Goal: Task Accomplishment & Management: Complete application form

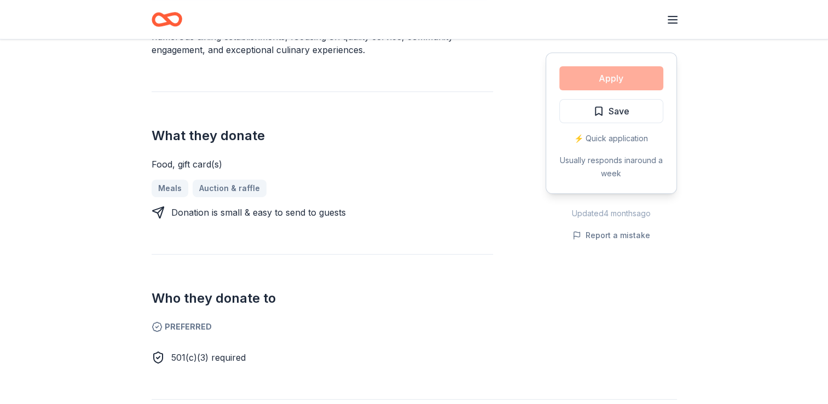
scroll to position [383, 0]
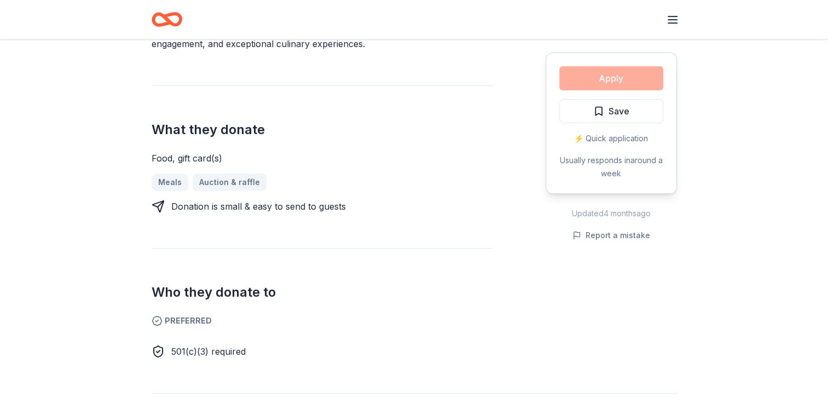
click at [211, 182] on div "Meals Auction & raffle" at bounding box center [323, 182] width 342 height 18
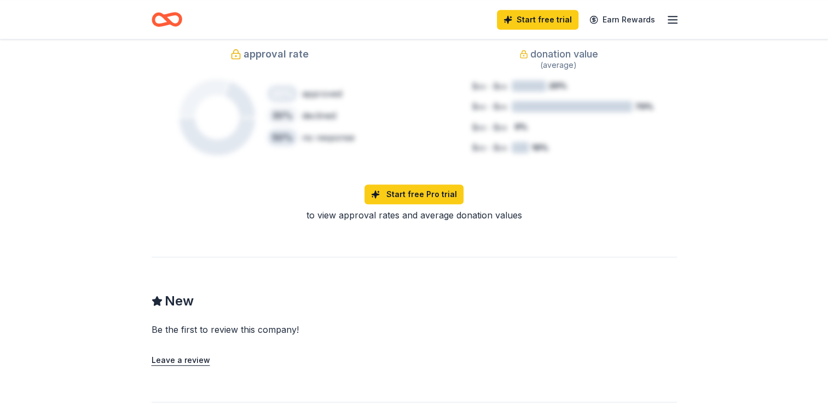
scroll to position [821, 0]
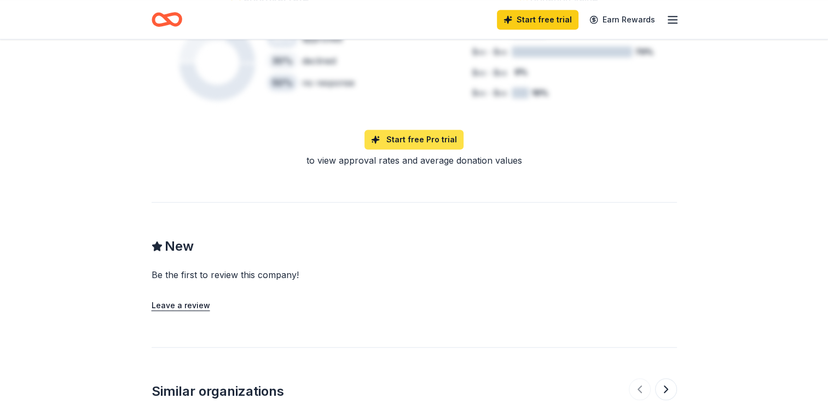
click at [416, 139] on link "Start free Pro trial" at bounding box center [413, 140] width 99 height 20
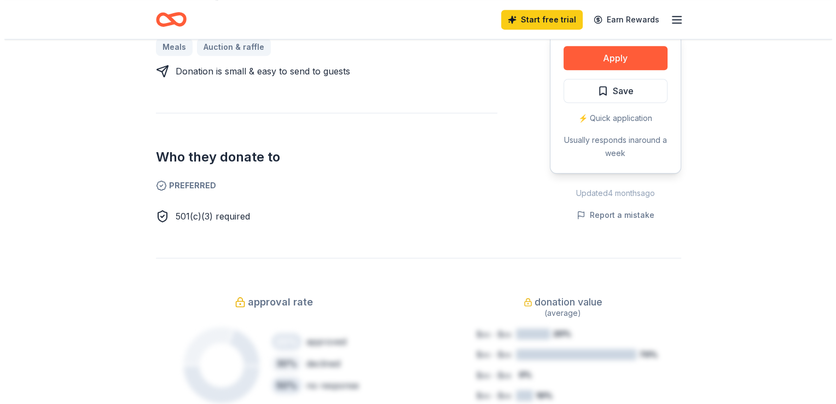
scroll to position [438, 0]
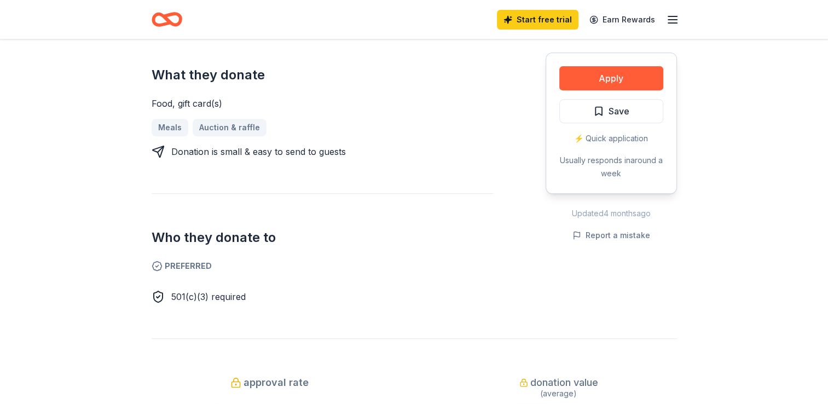
click at [613, 138] on div "⚡️ Quick application" at bounding box center [611, 138] width 104 height 13
click at [600, 74] on button "Apply" at bounding box center [611, 78] width 104 height 24
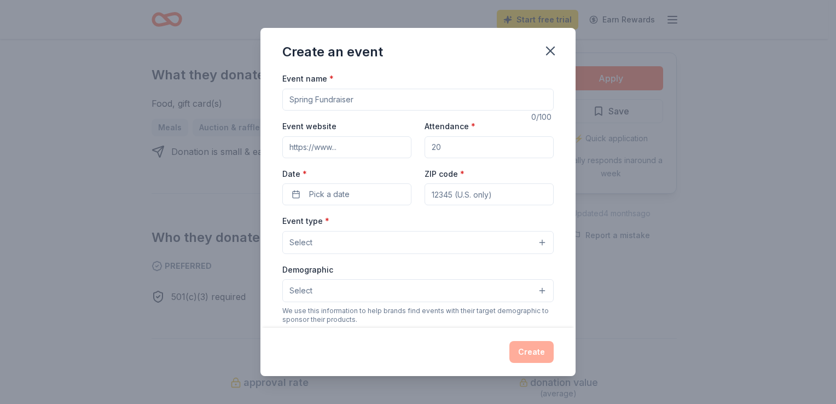
click at [293, 100] on input "Event name *" at bounding box center [417, 100] width 271 height 22
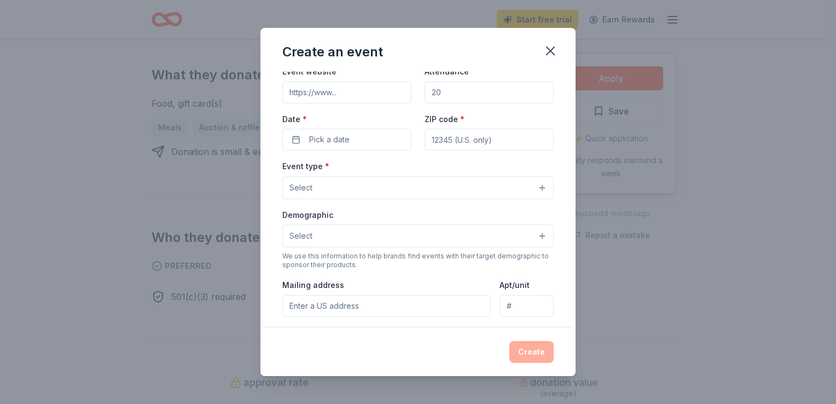
type input "hope center bingo fundraiser"
click at [346, 97] on input "Event website" at bounding box center [346, 93] width 129 height 22
type input "h"
type input "hopecenternescopeck@gmail.com"
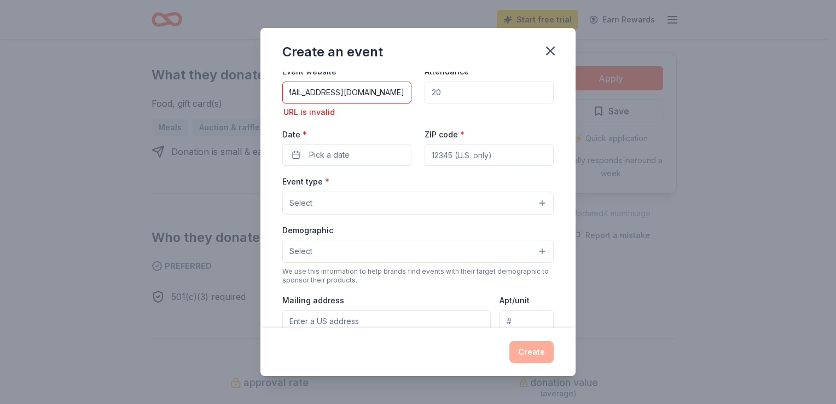
scroll to position [0, 0]
click at [453, 93] on input "Attendance *" at bounding box center [489, 93] width 129 height 22
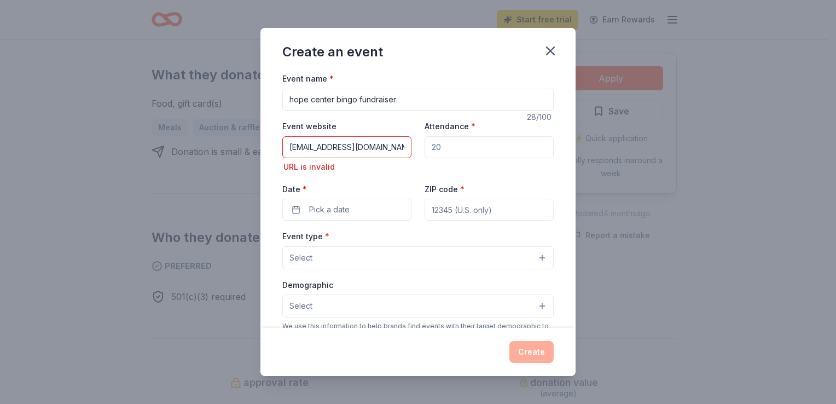
click at [447, 148] on input "Attendance *" at bounding box center [489, 147] width 129 height 22
type input "300"
click at [348, 208] on span "Pick a date" at bounding box center [329, 209] width 40 height 13
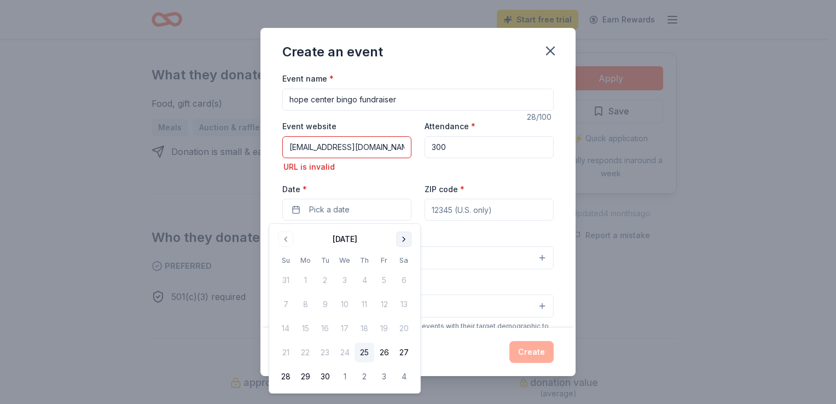
click at [402, 238] on button "Go to next month" at bounding box center [403, 238] width 15 height 15
click at [403, 352] on button "25" at bounding box center [404, 353] width 20 height 20
click at [490, 211] on input "ZIP code *" at bounding box center [489, 210] width 129 height 22
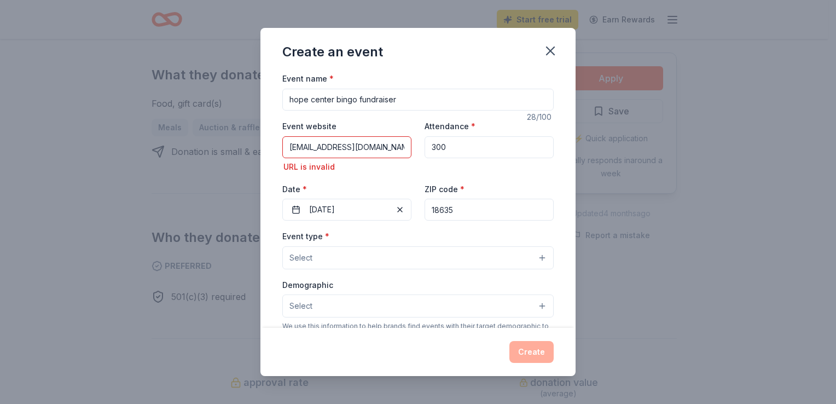
type input "18635"
click at [320, 257] on button "Select" at bounding box center [417, 257] width 271 height 23
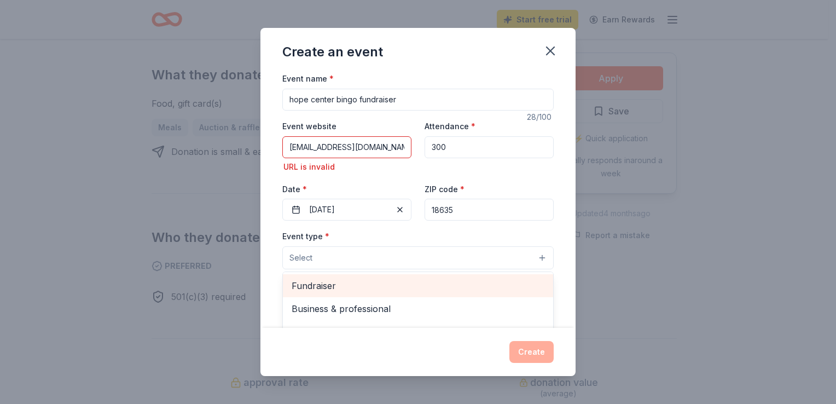
click at [312, 286] on span "Fundraiser" at bounding box center [418, 286] width 253 height 14
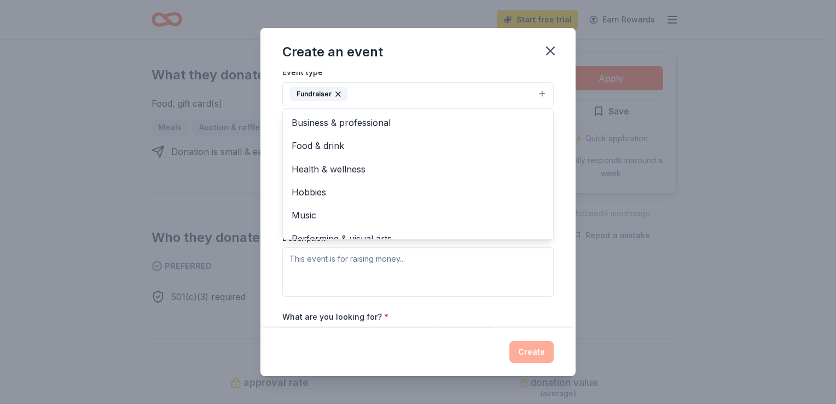
click at [464, 311] on div "Event name * hope center bingo fundraiser 28 /100 Event website hopecenternesco…" at bounding box center [417, 169] width 271 height 522
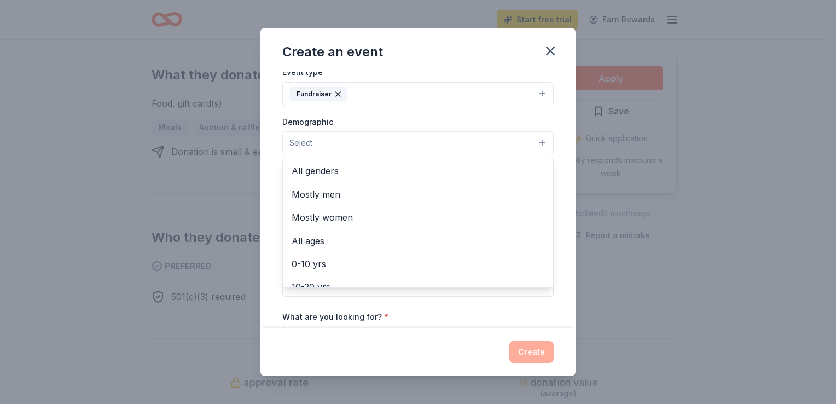
click at [534, 141] on button "Select" at bounding box center [417, 142] width 271 height 23
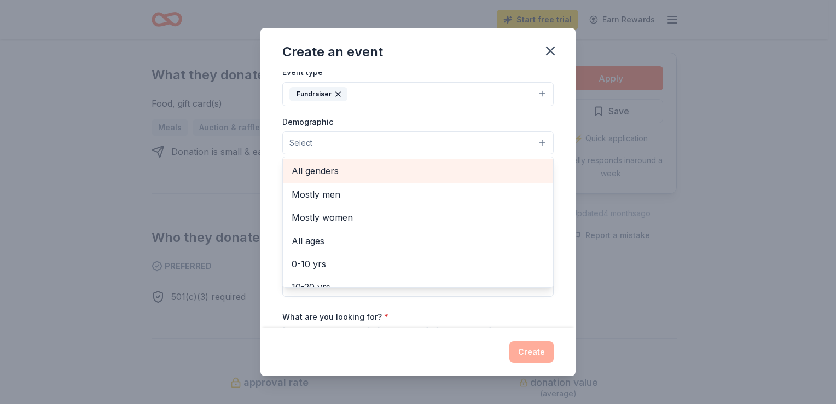
click at [330, 167] on span "All genders" at bounding box center [418, 171] width 253 height 14
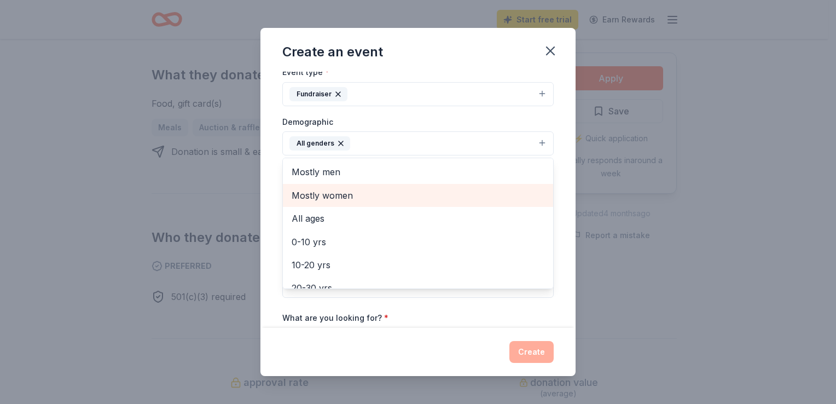
click at [358, 194] on span "Mostly women" at bounding box center [418, 195] width 253 height 14
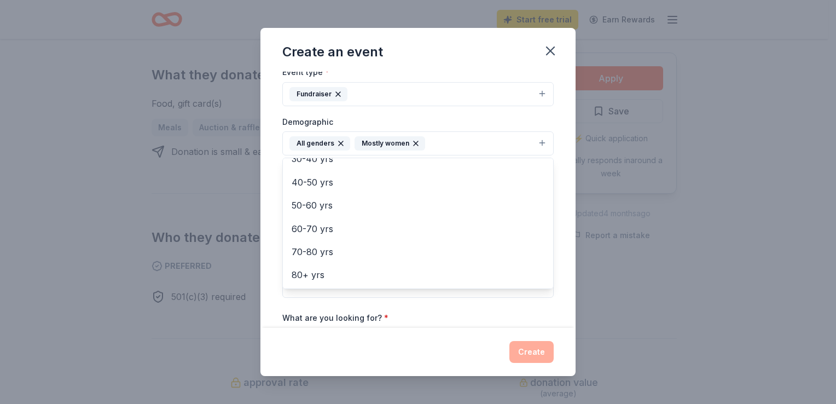
click at [539, 308] on div "Event name * hope center bingo fundraiser 28 /100 Event website hopecenternesco…" at bounding box center [417, 169] width 271 height 523
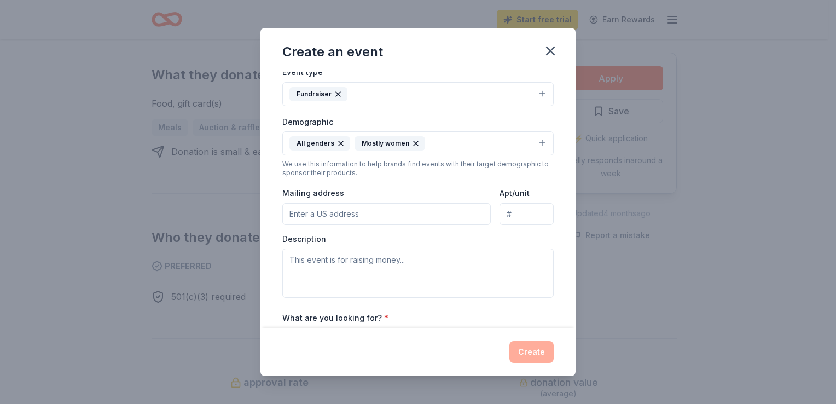
click at [293, 215] on input "Mailing address" at bounding box center [386, 214] width 209 height 22
type input "650 Harter Avenue, Nescopeck, PA, 18635"
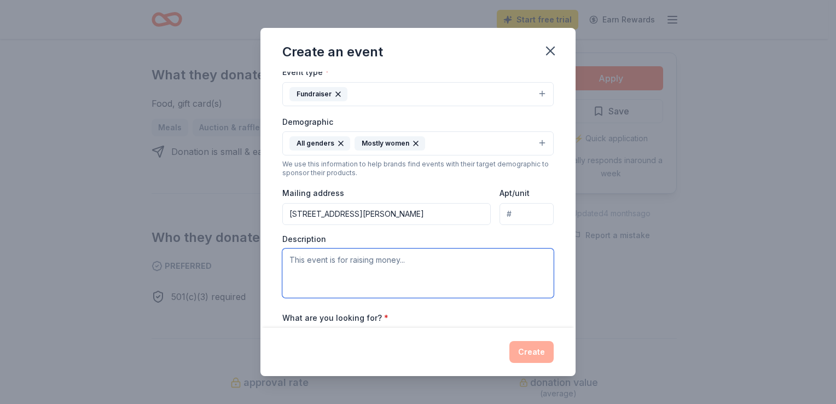
click at [422, 268] on textarea at bounding box center [417, 272] width 271 height 49
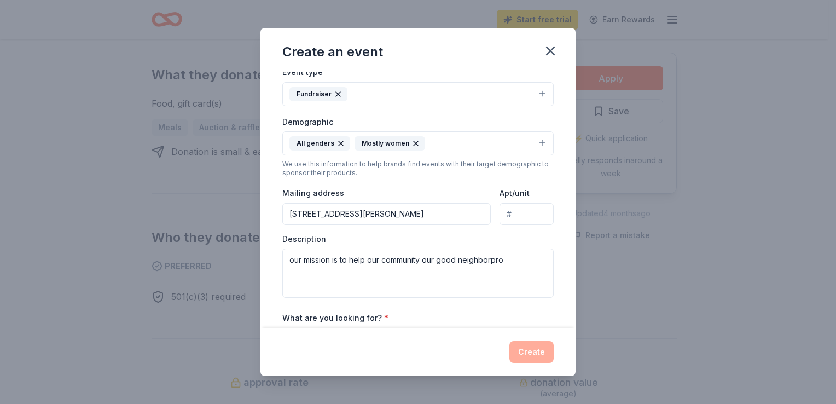
click at [471, 186] on div "Mailing address 650 Harter Avenue, Nescopeck, PA, 18635" at bounding box center [386, 205] width 209 height 39
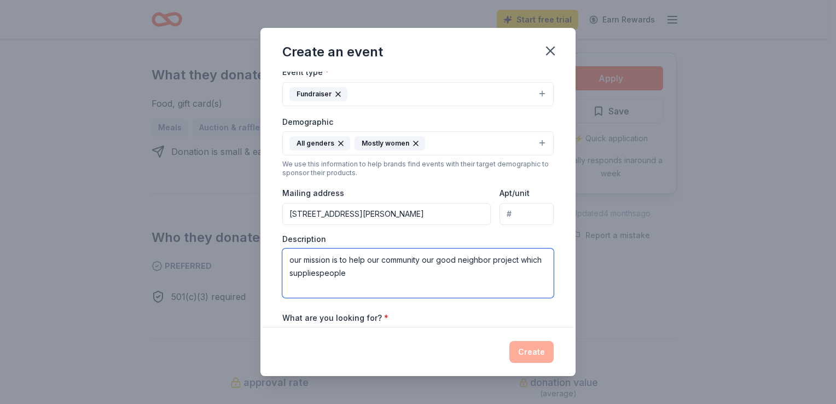
click at [340, 273] on textarea "our mission is to help our community our good neighbor project which suppliespe…" at bounding box center [417, 272] width 271 height 49
click at [381, 275] on textarea "our mission is to help our community our good neighbor project which supplies p…" at bounding box center [417, 272] width 271 height 49
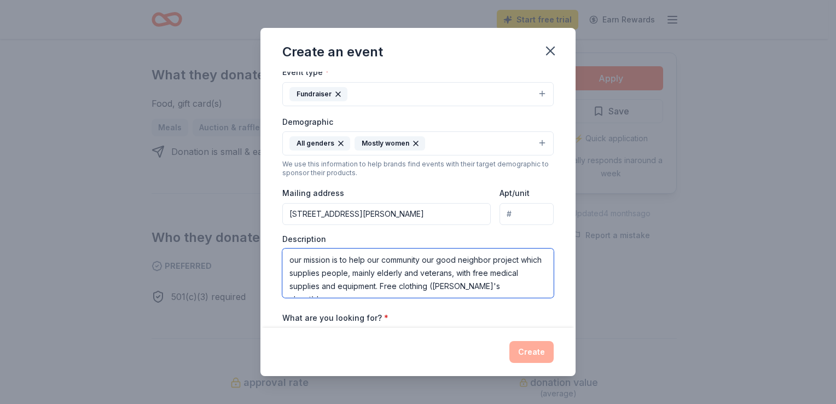
scroll to position [7, 0]
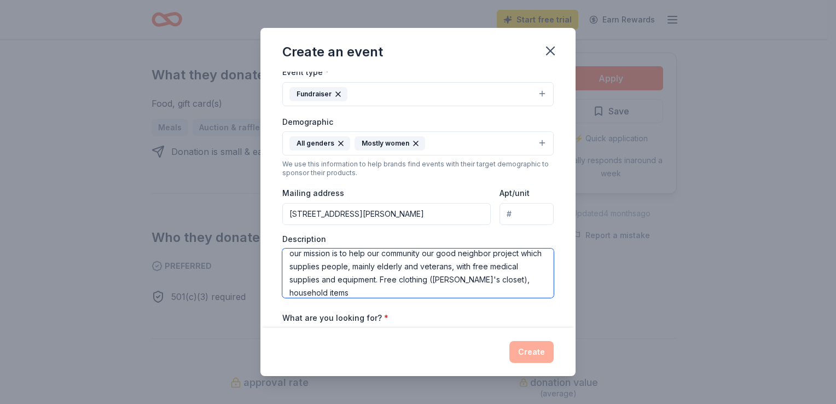
click at [351, 294] on textarea "our mission is to help our community our good neighbor project which supplies p…" at bounding box center [417, 272] width 271 height 49
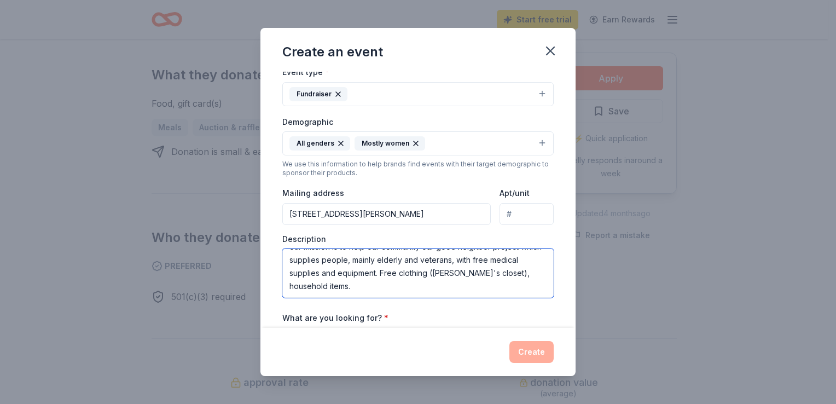
type textarea "our mission is to help our community our good neighbor project which supplies p…"
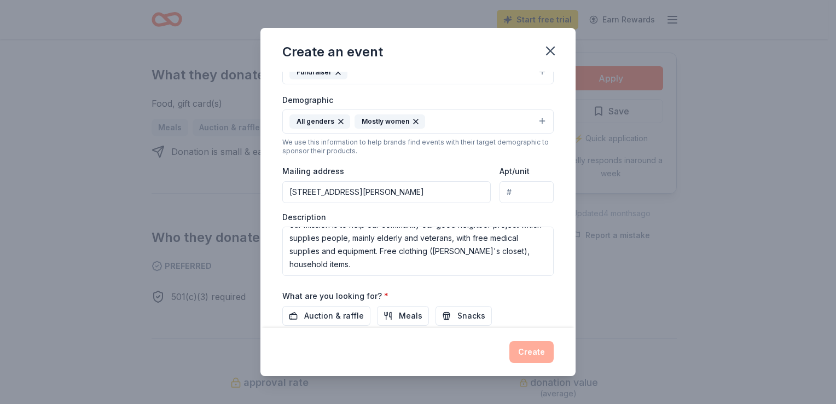
scroll to position [193, 0]
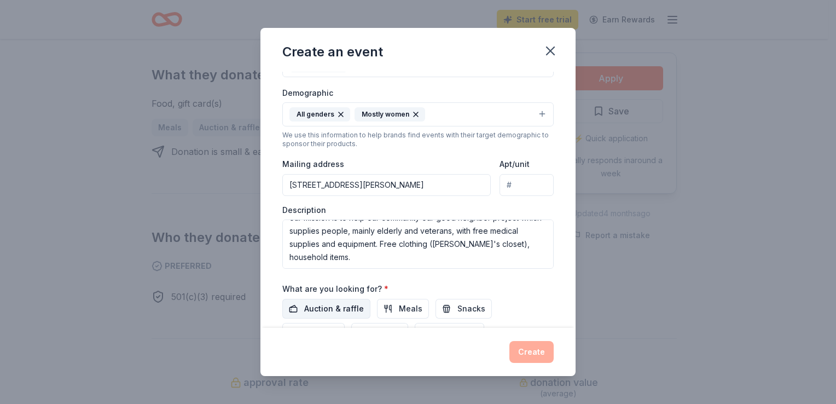
click at [333, 308] on span "Auction & raffle" at bounding box center [334, 308] width 60 height 13
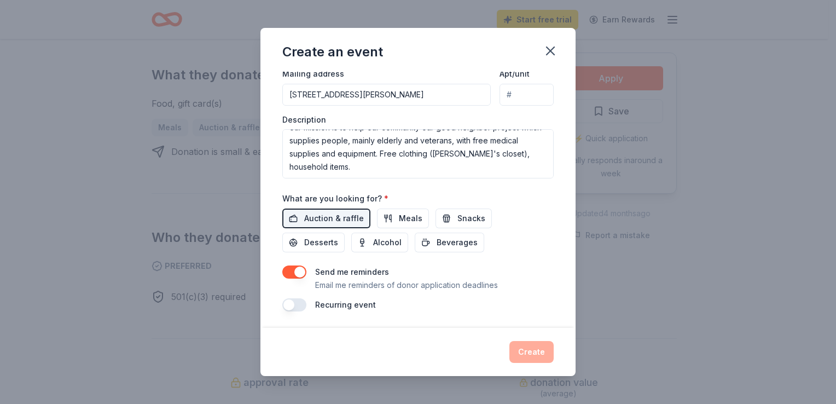
scroll to position [284, 0]
click at [534, 351] on div "Create" at bounding box center [417, 352] width 271 height 22
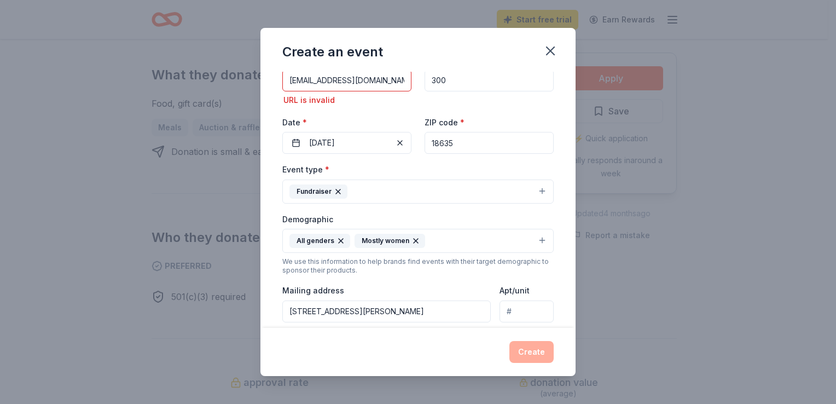
scroll to position [0, 0]
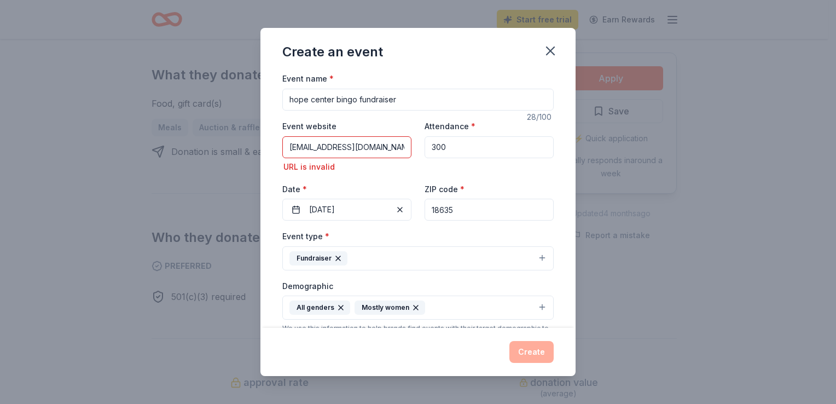
click at [404, 147] on input "hopecenternescopeck@gmail.com" at bounding box center [346, 147] width 129 height 22
click at [306, 149] on input "om" at bounding box center [346, 147] width 129 height 22
type input "o"
type input "h"
click at [342, 149] on input "Event website" at bounding box center [346, 147] width 129 height 22
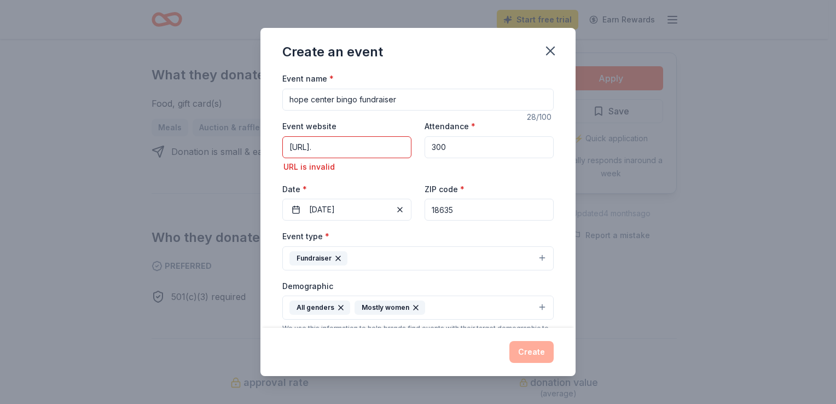
click at [336, 149] on input "http://www." at bounding box center [346, 147] width 129 height 22
type input "h"
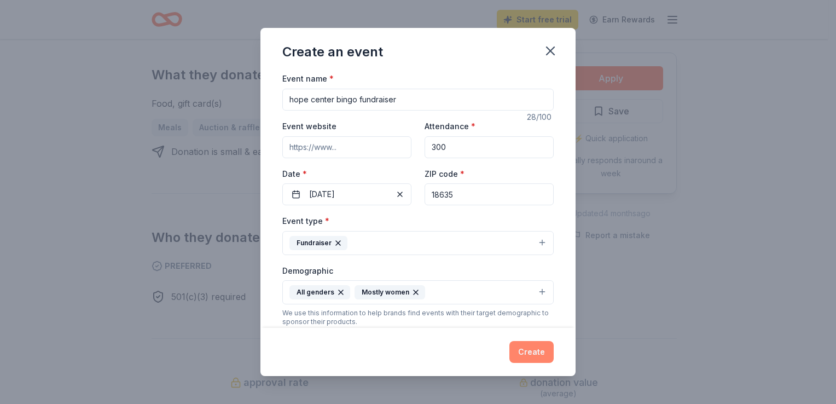
click at [536, 349] on button "Create" at bounding box center [532, 352] width 44 height 22
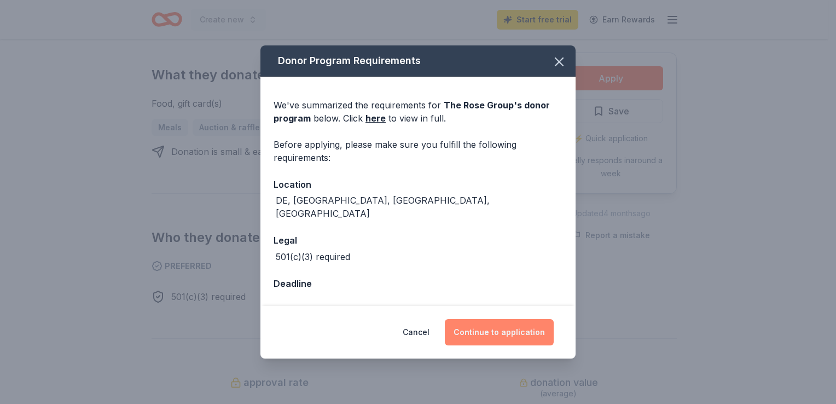
click at [523, 323] on button "Continue to application" at bounding box center [499, 332] width 109 height 26
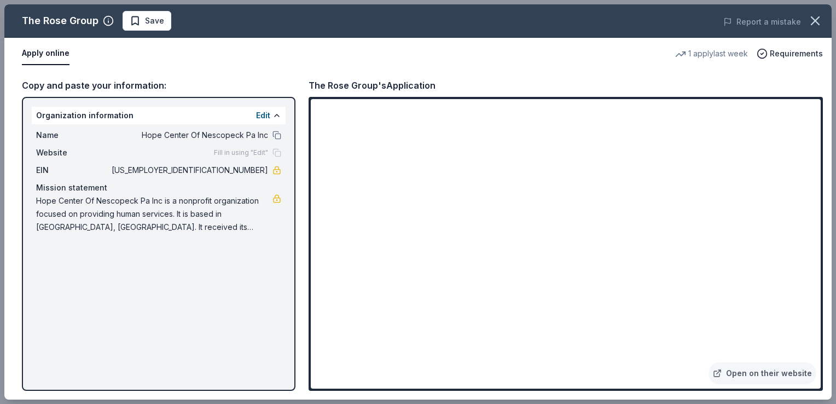
click at [815, 207] on div "The Rose Group Save Report a mistake Apply online 1 apply last week Requirement…" at bounding box center [417, 201] width 827 height 395
click at [814, 243] on div "The Rose Group Save Report a mistake Apply online 1 apply last week Requirement…" at bounding box center [417, 201] width 827 height 395
click at [817, 243] on div "The Rose Group Save Report a mistake Apply online 1 apply last week Requirement…" at bounding box center [417, 201] width 827 height 395
drag, startPoint x: 120, startPoint y: 169, endPoint x: 85, endPoint y: 286, distance: 122.4
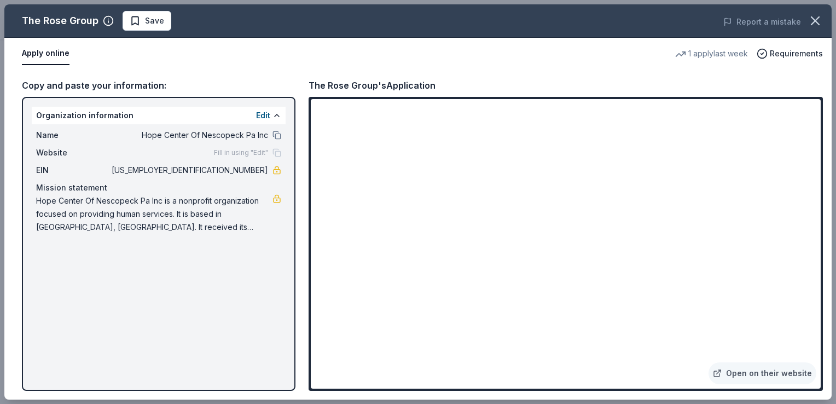
click at [85, 286] on div "The Rose Group Save Report a mistake Apply online 1 apply last week Requirement…" at bounding box center [417, 201] width 827 height 395
drag, startPoint x: 66, startPoint y: 148, endPoint x: 78, endPoint y: 122, distance: 28.9
click at [78, 122] on div "The Rose Group Save Report a mistake Apply online 1 apply last week Requirement…" at bounding box center [417, 201] width 827 height 395
drag, startPoint x: 79, startPoint y: 123, endPoint x: 42, endPoint y: 290, distance: 171.7
click at [42, 290] on div "The Rose Group Save Report a mistake Apply online 1 apply last week Requirement…" at bounding box center [417, 201] width 827 height 395
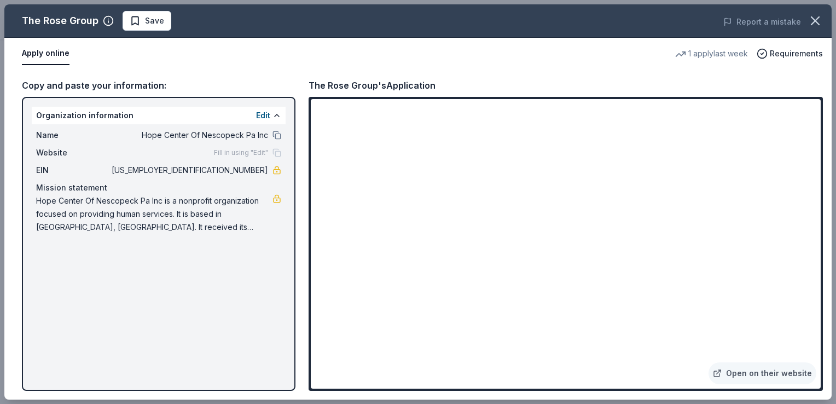
click at [391, 319] on div "The Rose Group Save Report a mistake Apply online 1 apply last week Requirement…" at bounding box center [417, 201] width 827 height 395
click at [392, 323] on div "The Rose Group Save Report a mistake Apply online 1 apply last week Requirement…" at bounding box center [417, 201] width 827 height 395
drag, startPoint x: 393, startPoint y: 323, endPoint x: 422, endPoint y: 319, distance: 29.8
click at [394, 323] on div "The Rose Group Save Report a mistake Apply online 1 apply last week Requirement…" at bounding box center [417, 201] width 827 height 395
drag, startPoint x: 453, startPoint y: 323, endPoint x: 462, endPoint y: 325, distance: 9.4
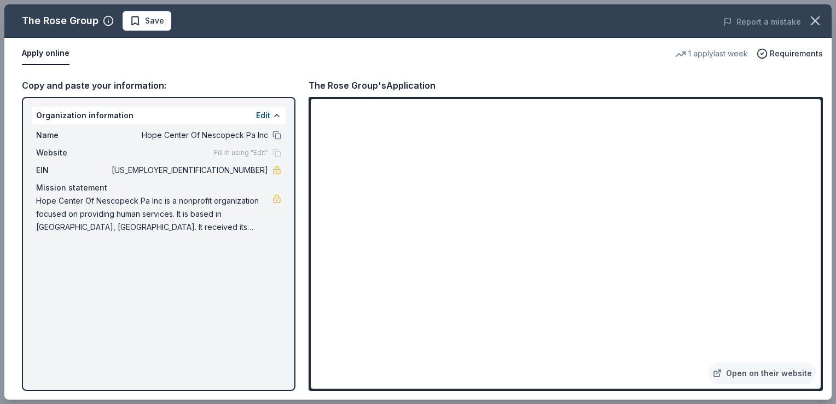
click at [459, 325] on div "The Rose Group Save Report a mistake Apply online 1 apply last week Requirement…" at bounding box center [417, 201] width 827 height 395
drag, startPoint x: 505, startPoint y: 331, endPoint x: 540, endPoint y: 323, distance: 35.9
click at [508, 332] on div "The Rose Group Save Report a mistake Apply online 1 apply last week Requirement…" at bounding box center [417, 201] width 827 height 395
click at [276, 114] on div "The Rose Group Save Report a mistake Apply online 1 apply last week Requirement…" at bounding box center [417, 201] width 827 height 395
click at [276, 113] on div "The Rose Group Save Report a mistake Apply online 1 apply last week Requirement…" at bounding box center [417, 201] width 827 height 395
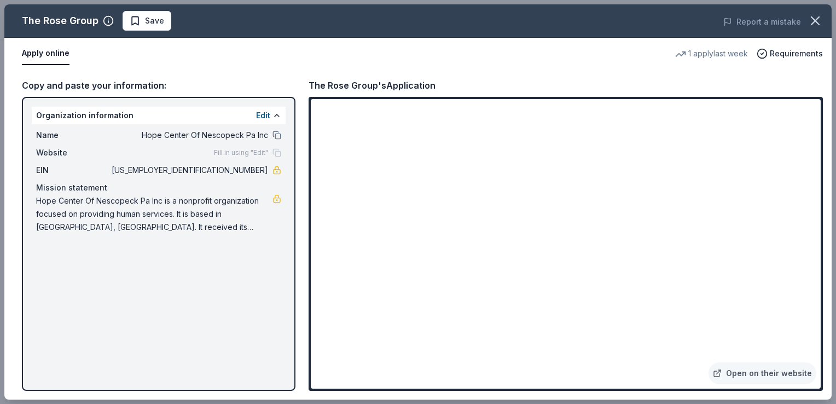
click at [744, 373] on div "The Rose Group Save Report a mistake Apply online 1 apply last week Requirement…" at bounding box center [417, 201] width 827 height 395
click at [720, 374] on div "The Rose Group Save Report a mistake Apply online 1 apply last week Requirement…" at bounding box center [417, 201] width 827 height 395
click at [708, 277] on div "The Rose Group Save Report a mistake Apply online 1 apply last week Requirement…" at bounding box center [417, 201] width 827 height 395
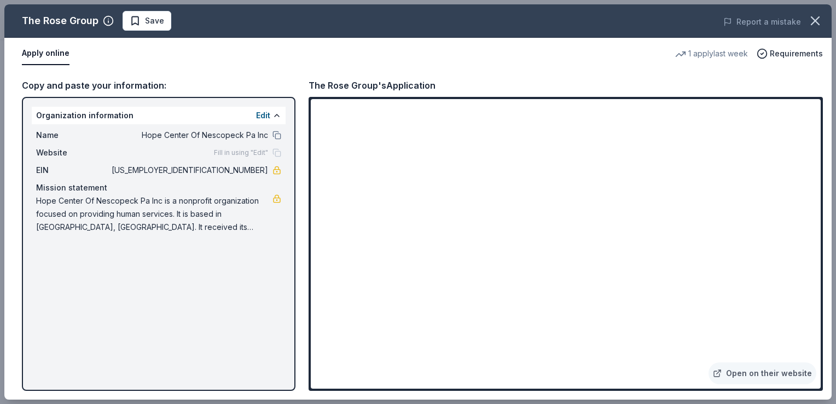
click at [708, 277] on div "The Rose Group Save Report a mistake Apply online 1 apply last week Requirement…" at bounding box center [417, 201] width 827 height 395
drag, startPoint x: 708, startPoint y: 277, endPoint x: 668, endPoint y: 255, distance: 46.0
drag, startPoint x: 668, startPoint y: 255, endPoint x: 595, endPoint y: 164, distance: 116.5
click at [595, 164] on div "The Rose Group Save Report a mistake Apply online 1 apply last week Requirement…" at bounding box center [417, 201] width 827 height 395
click at [374, 227] on div "The Rose Group Save Report a mistake Apply online 1 apply last week Requirement…" at bounding box center [417, 201] width 827 height 395
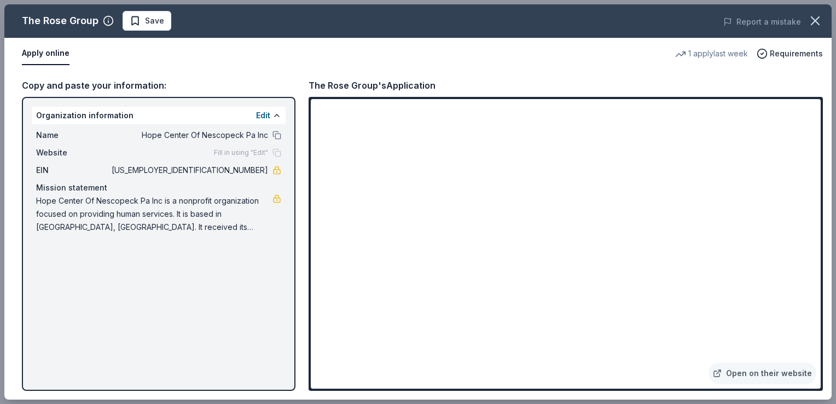
click at [390, 304] on div "The Rose Group Save Report a mistake Apply online 1 apply last week Requirement…" at bounding box center [417, 201] width 827 height 395
click at [392, 326] on div "The Rose Group Save Report a mistake Apply online 1 apply last week Requirement…" at bounding box center [417, 201] width 827 height 395
click at [392, 325] on div "The Rose Group Save Report a mistake Apply online 1 apply last week Requirement…" at bounding box center [417, 201] width 827 height 395
click at [541, 333] on div "The Rose Group Save Report a mistake Apply online 1 apply last week Requirement…" at bounding box center [417, 201] width 827 height 395
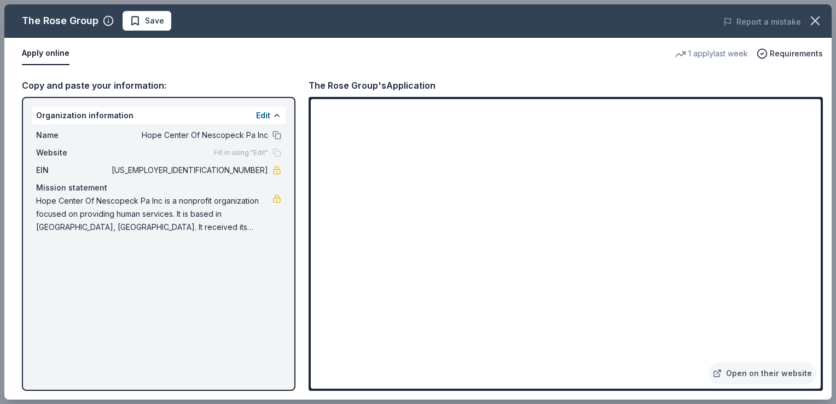
click at [545, 334] on div "The Rose Group Save Report a mistake Apply online 1 apply last week Requirement…" at bounding box center [417, 201] width 827 height 395
drag, startPoint x: 551, startPoint y: 334, endPoint x: 773, endPoint y: 251, distance: 236.9
click at [562, 329] on div "The Rose Group Save Report a mistake Apply online 1 apply last week Requirement…" at bounding box center [417, 201] width 827 height 395
drag, startPoint x: 806, startPoint y: 220, endPoint x: 797, endPoint y: 128, distance: 92.3
click at [809, 201] on div "The Rose Group Save Report a mistake Apply online 1 apply last week Requirement…" at bounding box center [417, 201] width 827 height 395
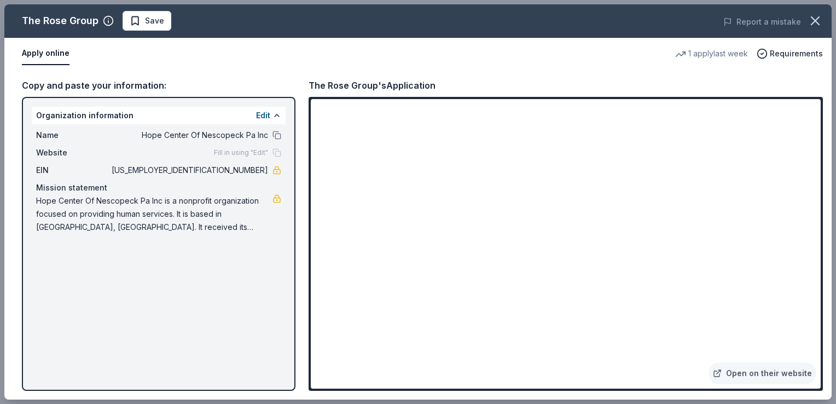
click at [783, 143] on div "The Rose Group Save Report a mistake Apply online 1 apply last week Requirement…" at bounding box center [417, 201] width 827 height 395
click at [783, 147] on div "The Rose Group Save Report a mistake Apply online 1 apply last week Requirement…" at bounding box center [417, 201] width 827 height 395
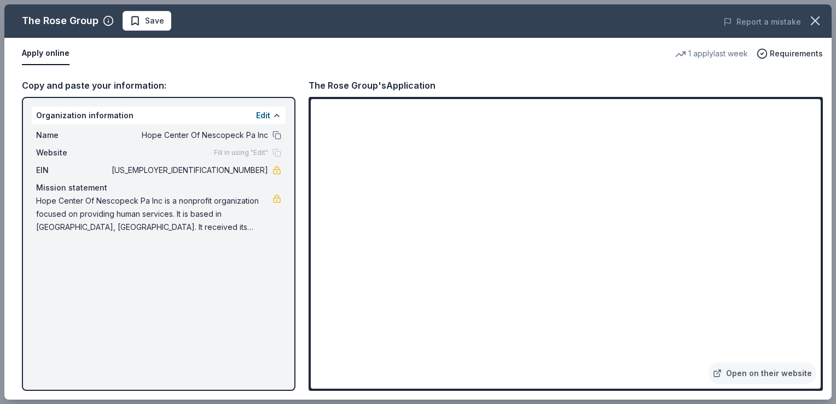
click at [158, 19] on div "The Rose Group Save Report a mistake Apply online 1 apply last week Requirement…" at bounding box center [417, 201] width 827 height 395
click at [430, 376] on div "The Rose Group Save Report a mistake Apply online 1 apply last week Requirement…" at bounding box center [417, 201] width 827 height 395
click at [430, 375] on div "The Rose Group Save Report a mistake Apply online 1 apply last week Requirement…" at bounding box center [417, 201] width 827 height 395
click at [431, 373] on div "The Rose Group Save Report a mistake Apply online 1 apply last week Requirement…" at bounding box center [417, 201] width 827 height 395
drag, startPoint x: 433, startPoint y: 369, endPoint x: 477, endPoint y: 358, distance: 45.3
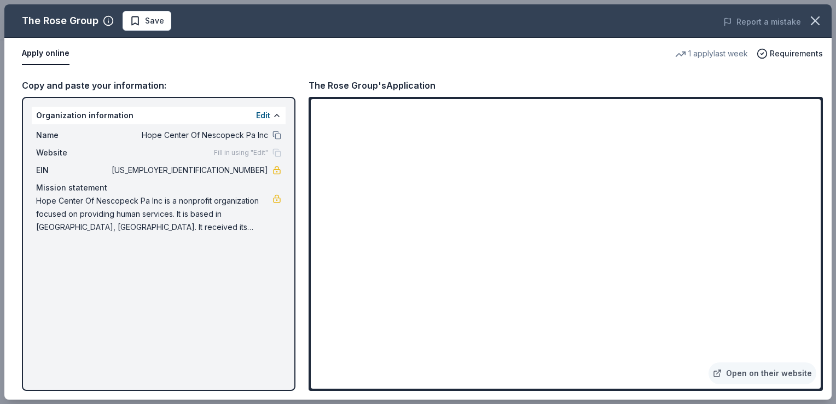
click at [436, 369] on div "The Rose Group Save Report a mistake Apply online 1 apply last week Requirement…" at bounding box center [417, 201] width 827 height 395
drag, startPoint x: 528, startPoint y: 341, endPoint x: 530, endPoint y: 346, distance: 5.7
click at [530, 346] on div "The Rose Group Save Report a mistake Apply online 1 apply last week Requirement…" at bounding box center [417, 201] width 827 height 395
click at [530, 342] on div "The Rose Group Save Report a mistake Apply online 1 apply last week Requirement…" at bounding box center [417, 201] width 827 height 395
click at [530, 343] on div "The Rose Group Save Report a mistake Apply online 1 apply last week Requirement…" at bounding box center [417, 201] width 827 height 395
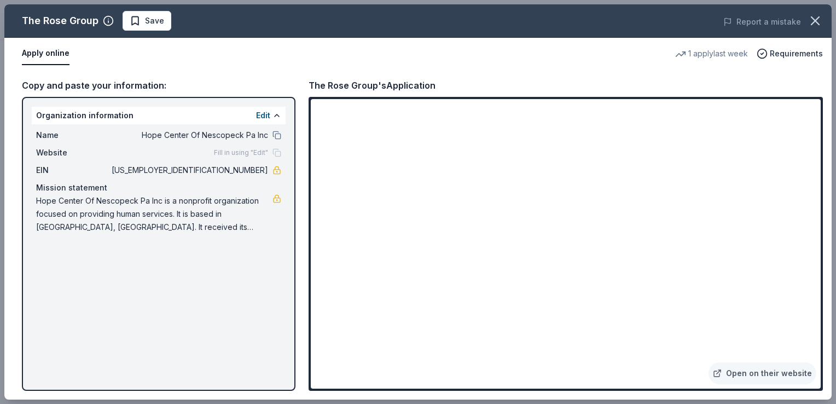
click at [531, 343] on div "The Rose Group Save Report a mistake Apply online 1 apply last week Requirement…" at bounding box center [417, 201] width 827 height 395
click at [531, 344] on div "The Rose Group Save Report a mistake Apply online 1 apply last week Requirement…" at bounding box center [417, 201] width 827 height 395
click at [532, 345] on div "The Rose Group Save Report a mistake Apply online 1 apply last week Requirement…" at bounding box center [417, 201] width 827 height 395
click at [276, 169] on div "The Rose Group Save Report a mistake Apply online 1 apply last week Requirement…" at bounding box center [417, 201] width 827 height 395
click at [277, 208] on div "The Rose Group Save Report a mistake Apply online 1 apply last week Requirement…" at bounding box center [417, 201] width 827 height 395
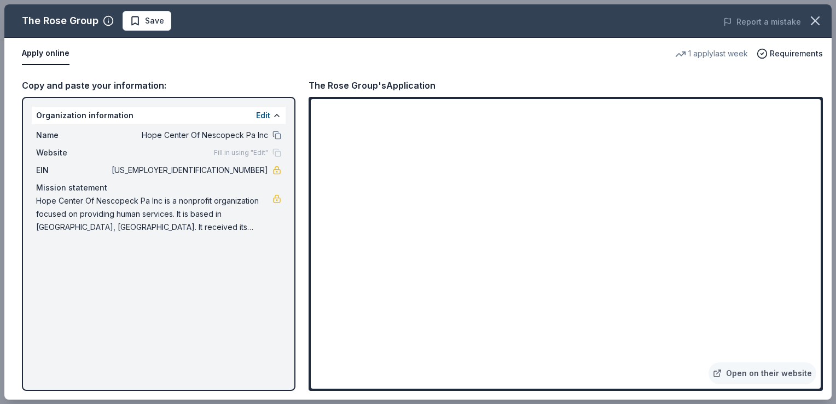
click at [167, 273] on div "The Rose Group Save Report a mistake Apply online 1 apply last week Requirement…" at bounding box center [417, 201] width 827 height 395
click at [167, 274] on div "The Rose Group Save Report a mistake Apply online 1 apply last week Requirement…" at bounding box center [417, 201] width 827 height 395
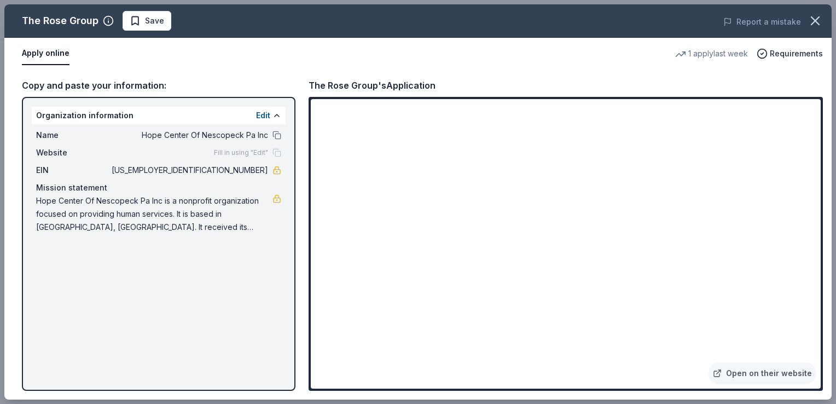
click at [169, 275] on div "The Rose Group Save Report a mistake Apply online 1 apply last week Requirement…" at bounding box center [417, 201] width 827 height 395
click at [170, 276] on div "The Rose Group Save Report a mistake Apply online 1 apply last week Requirement…" at bounding box center [417, 201] width 827 height 395
click at [173, 284] on div "The Rose Group Save Report a mistake Apply online 1 apply last week Requirement…" at bounding box center [417, 201] width 827 height 395
drag, startPoint x: 173, startPoint y: 284, endPoint x: 42, endPoint y: 320, distance: 135.7
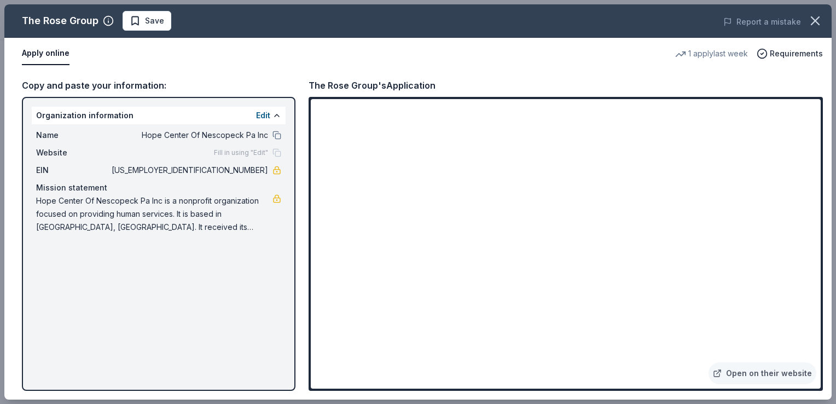
click at [42, 320] on div "The Rose Group Save Report a mistake Apply online 1 apply last week Requirement…" at bounding box center [417, 201] width 827 height 395
click at [45, 328] on div "The Rose Group Save Report a mistake Apply online 1 apply last week Requirement…" at bounding box center [417, 201] width 827 height 395
click at [94, 299] on div "The Rose Group Save Report a mistake Apply online 1 apply last week Requirement…" at bounding box center [417, 201] width 827 height 395
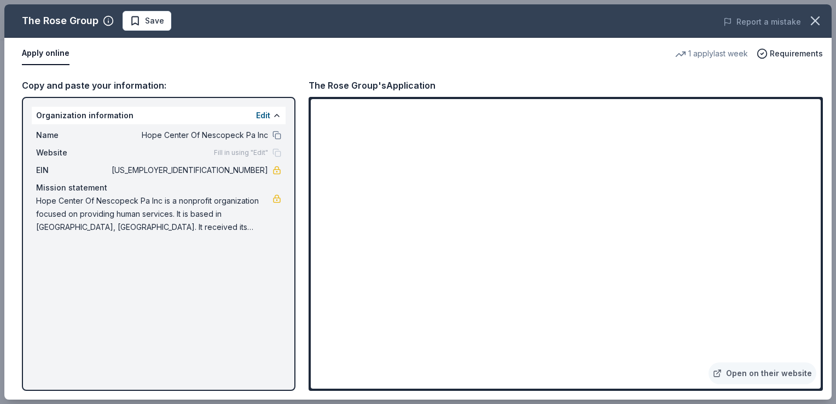
click at [96, 299] on div "The Rose Group Save Report a mistake Apply online 1 apply last week Requirement…" at bounding box center [417, 201] width 827 height 395
drag, startPoint x: 96, startPoint y: 299, endPoint x: 83, endPoint y: 317, distance: 22.3
click at [83, 317] on div "The Rose Group Save Report a mistake Apply online 1 apply last week Requirement…" at bounding box center [417, 201] width 827 height 395
drag, startPoint x: 86, startPoint y: 293, endPoint x: 85, endPoint y: 303, distance: 9.9
drag, startPoint x: 85, startPoint y: 303, endPoint x: 77, endPoint y: 335, distance: 33.5
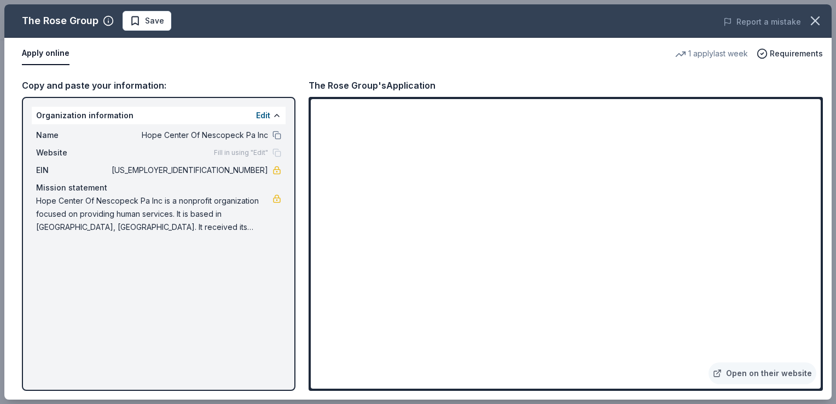
click at [77, 335] on div "The Rose Group Save Report a mistake Apply online 1 apply last week Requirement…" at bounding box center [417, 201] width 827 height 395
click at [816, 18] on icon "button" at bounding box center [815, 20] width 15 height 15
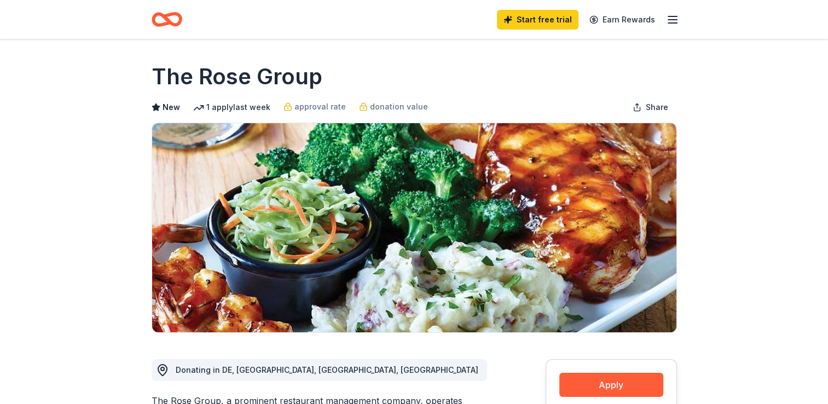
scroll to position [164, 0]
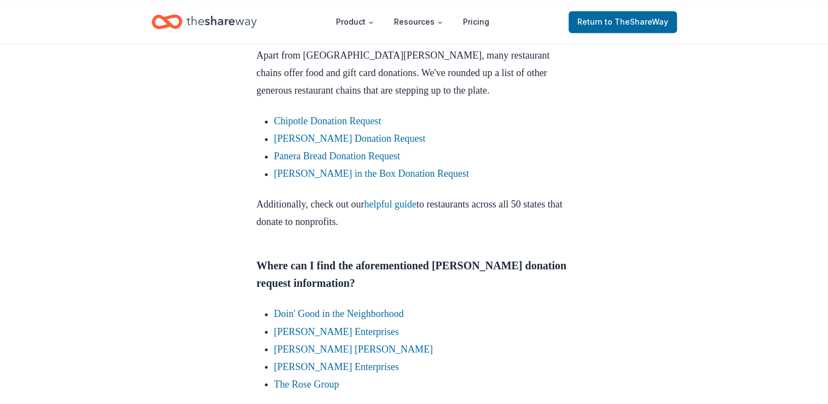
scroll to position [1751, 0]
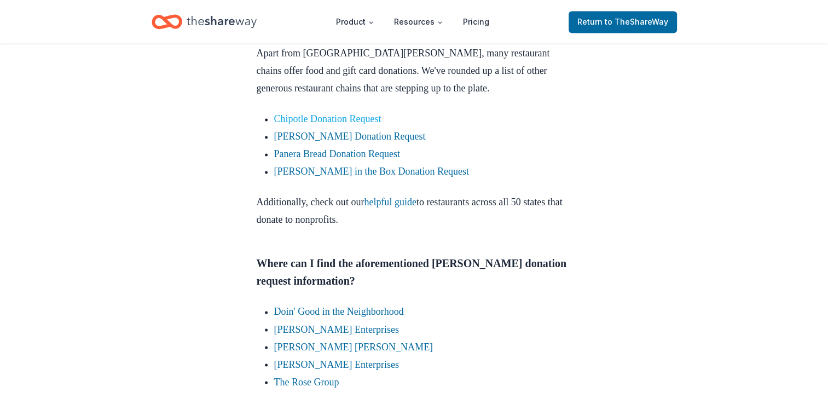
click at [308, 117] on link "Chipotle Donation Request" at bounding box center [327, 118] width 107 height 11
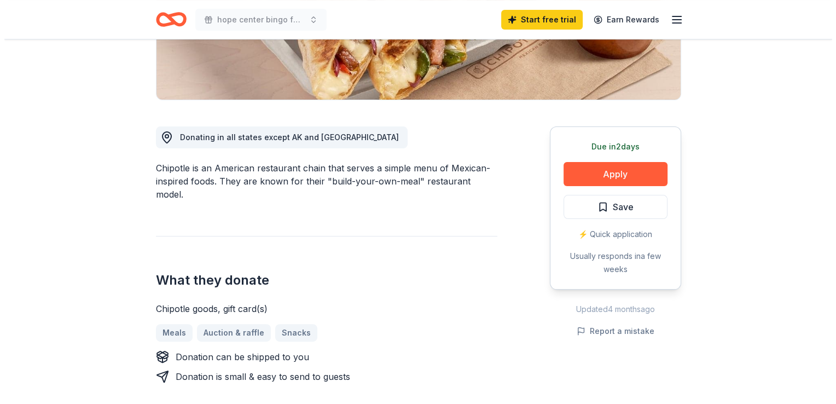
scroll to position [274, 0]
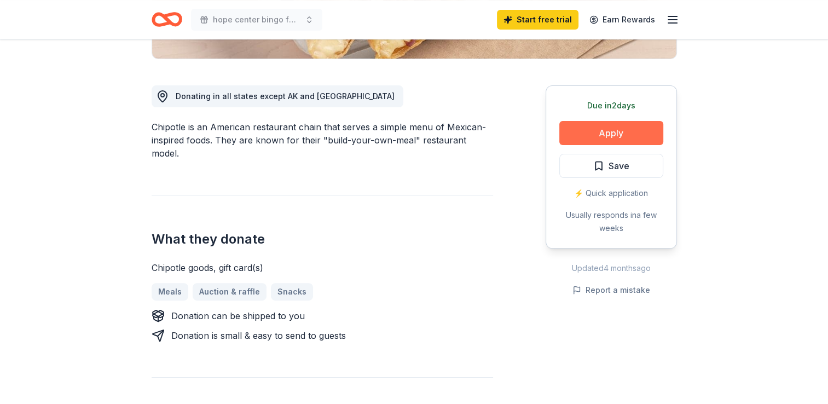
click at [612, 130] on button "Apply" at bounding box center [611, 133] width 104 height 24
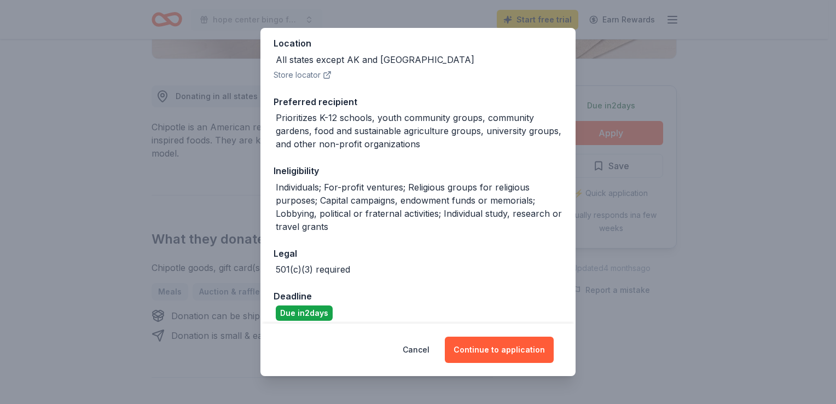
scroll to position [134, 0]
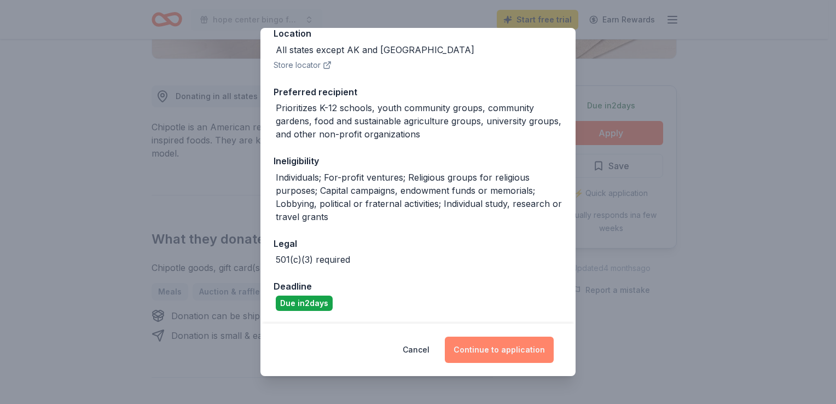
click at [502, 347] on button "Continue to application" at bounding box center [499, 350] width 109 height 26
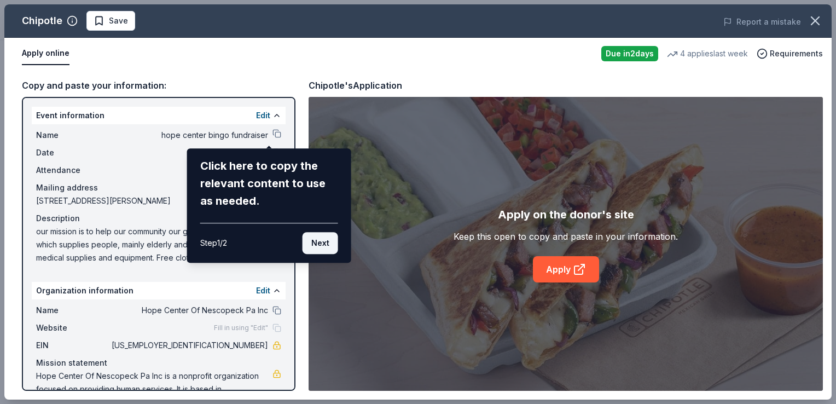
click at [320, 240] on button "Next" at bounding box center [321, 243] width 36 height 22
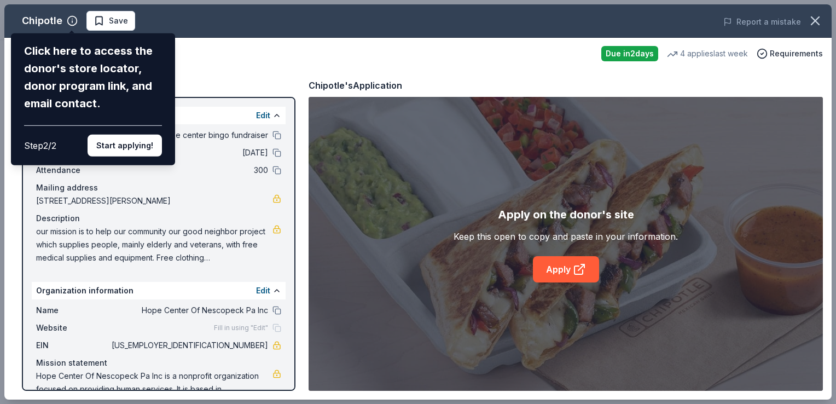
click at [190, 58] on div "Chipotle Click here to access the donor's store locator, donor program link, an…" at bounding box center [417, 201] width 827 height 395
click at [138, 144] on button "Start applying!" at bounding box center [125, 146] width 74 height 22
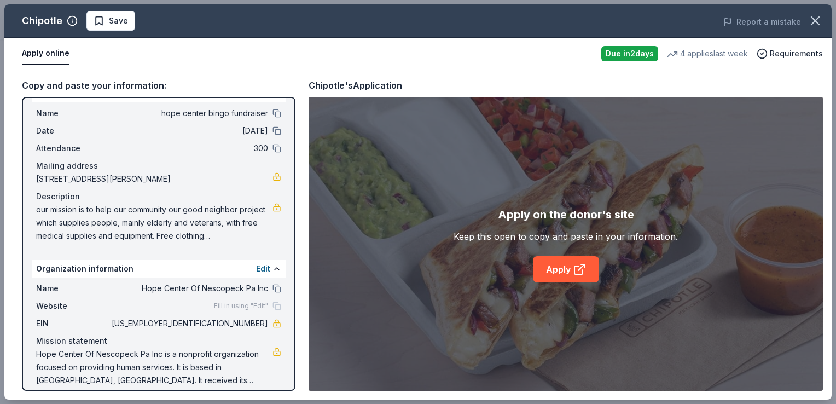
scroll to position [31, 0]
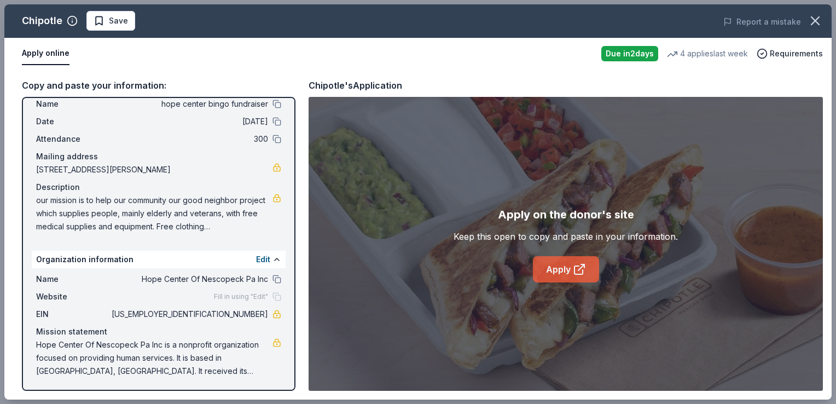
click at [560, 264] on link "Apply" at bounding box center [566, 269] width 66 height 26
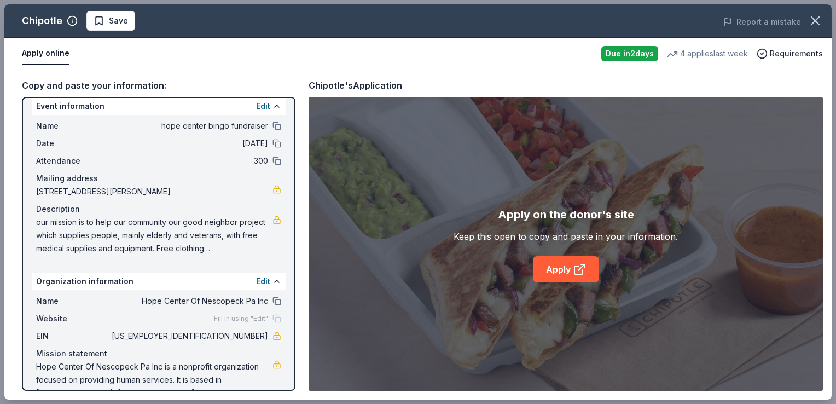
scroll to position [0, 0]
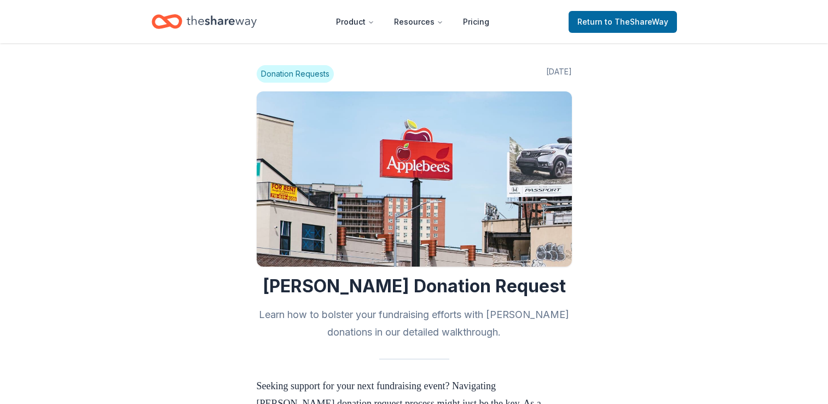
scroll to position [1751, 0]
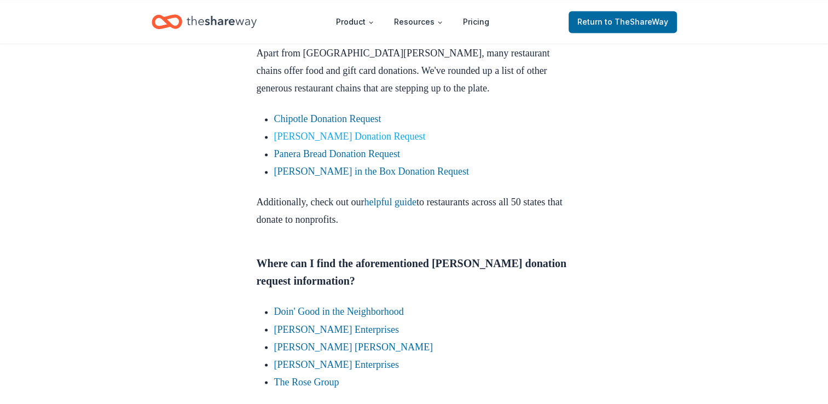
click at [291, 136] on link "[PERSON_NAME] Donation Request" at bounding box center [350, 136] width 152 height 11
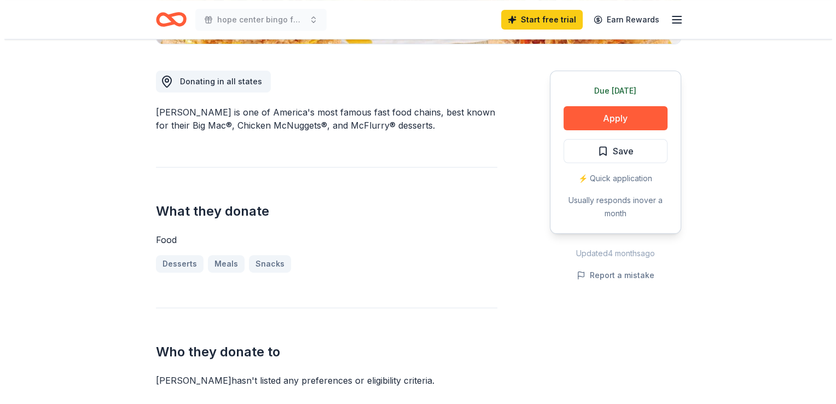
scroll to position [328, 0]
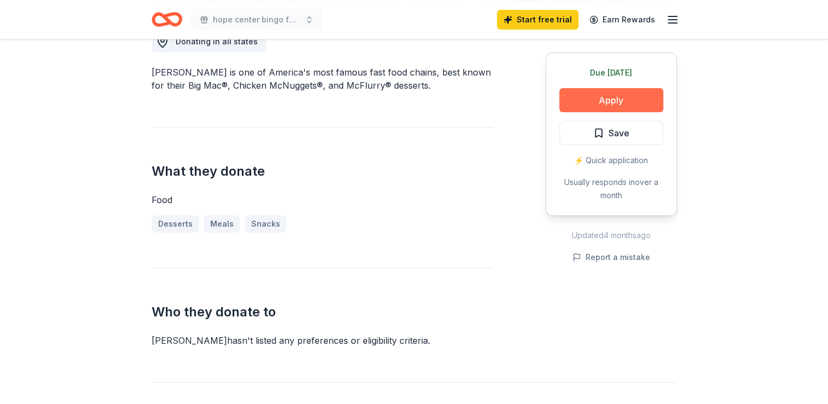
click at [615, 98] on button "Apply" at bounding box center [611, 100] width 104 height 24
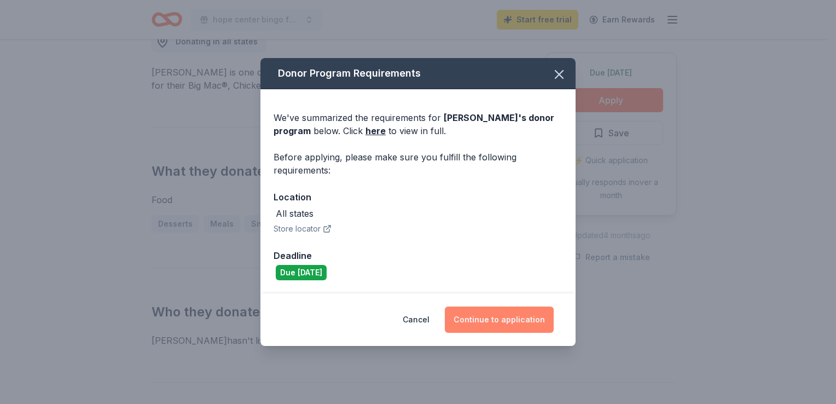
click at [493, 319] on button "Continue to application" at bounding box center [499, 319] width 109 height 26
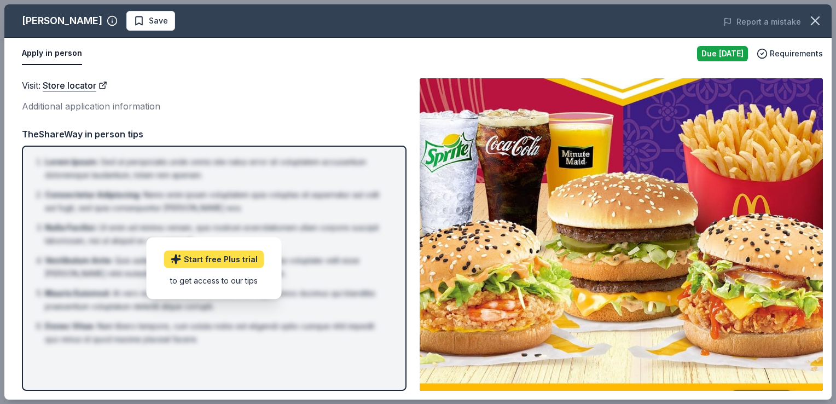
click at [206, 253] on link "Start free Plus trial" at bounding box center [214, 260] width 100 height 18
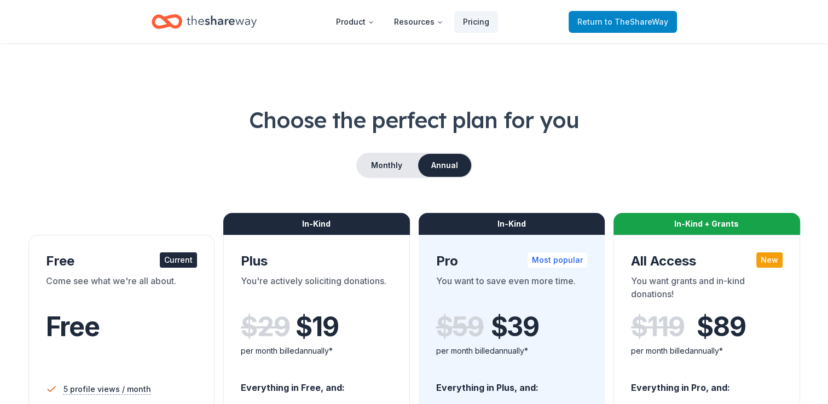
click at [627, 19] on span "to TheShareWay" at bounding box center [636, 21] width 63 height 9
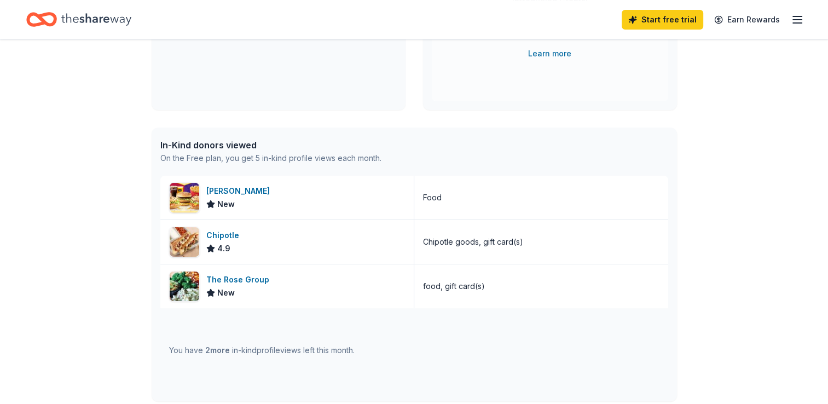
scroll to position [219, 0]
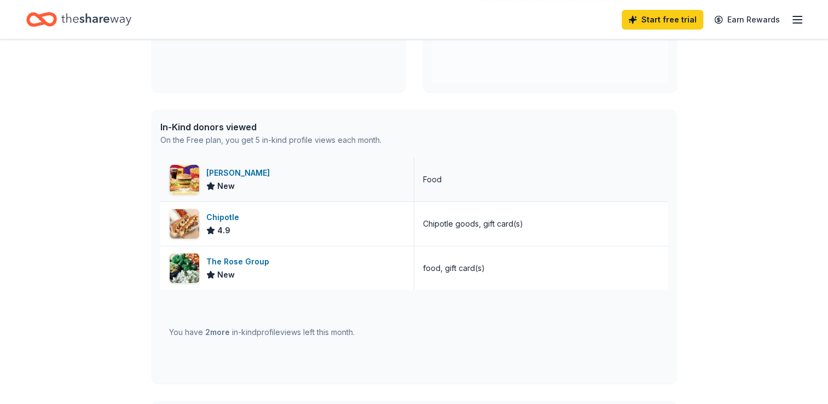
click at [222, 170] on div "[PERSON_NAME]" at bounding box center [240, 172] width 68 height 13
click at [241, 265] on div "The Rose Group" at bounding box center [239, 261] width 67 height 13
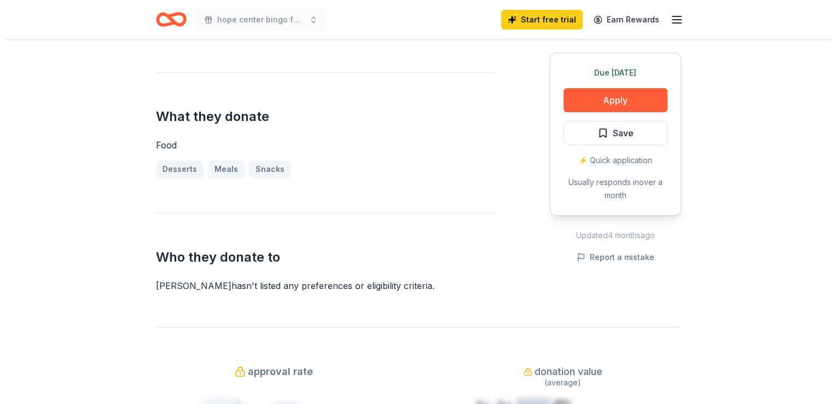
scroll to position [328, 0]
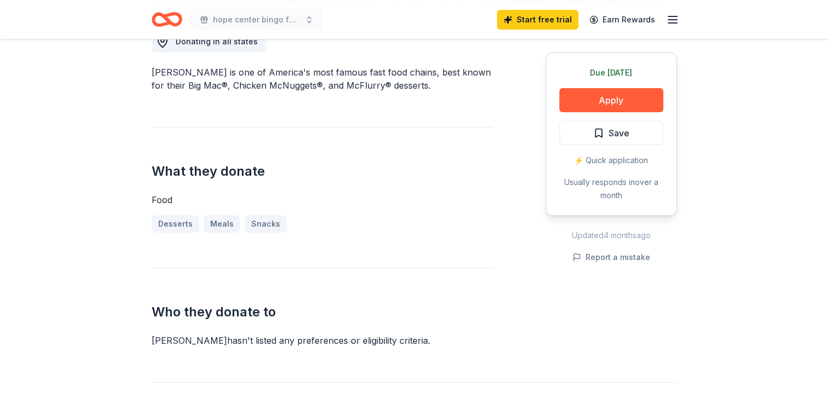
click at [609, 159] on div "⚡️ Quick application" at bounding box center [611, 160] width 104 height 13
click at [587, 102] on button "Apply" at bounding box center [611, 100] width 104 height 24
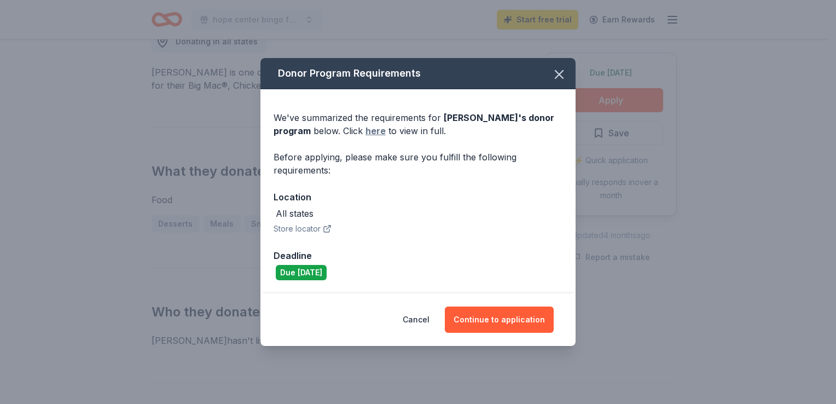
click at [372, 131] on link "here" at bounding box center [376, 130] width 20 height 13
click at [497, 326] on button "Continue to application" at bounding box center [499, 319] width 109 height 26
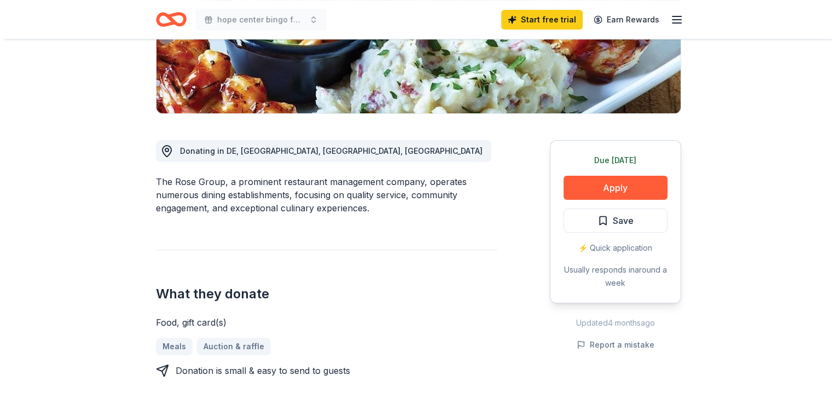
scroll to position [274, 0]
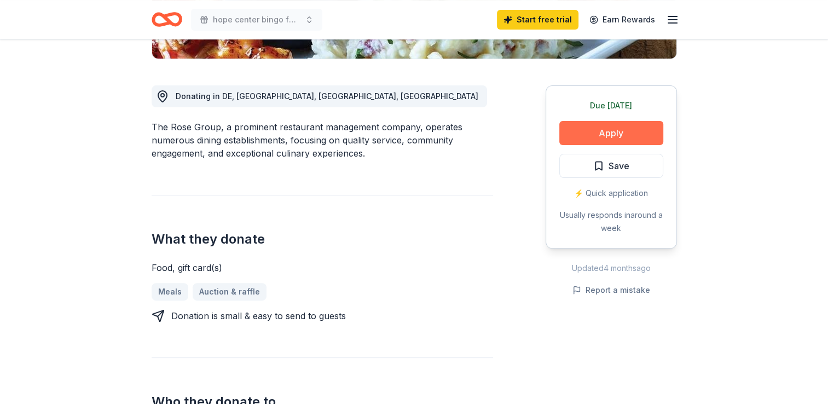
click at [605, 135] on button "Apply" at bounding box center [611, 133] width 104 height 24
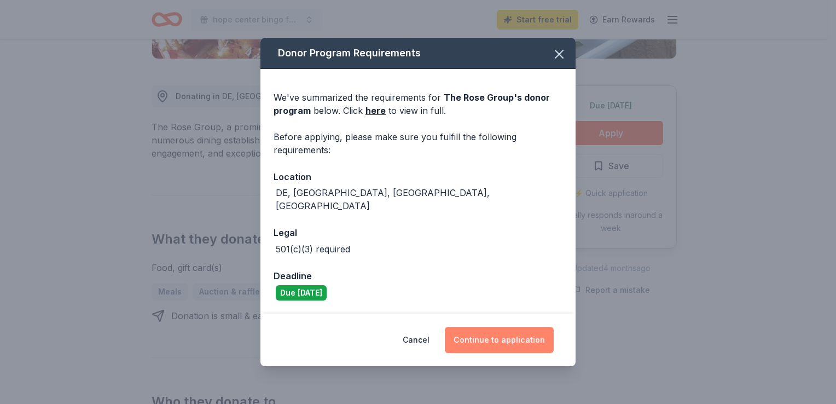
click at [487, 334] on button "Continue to application" at bounding box center [499, 340] width 109 height 26
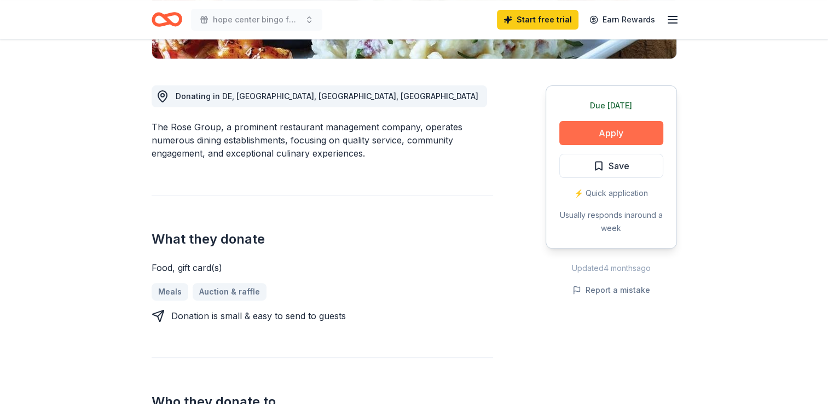
click at [602, 136] on button "Apply" at bounding box center [611, 133] width 104 height 24
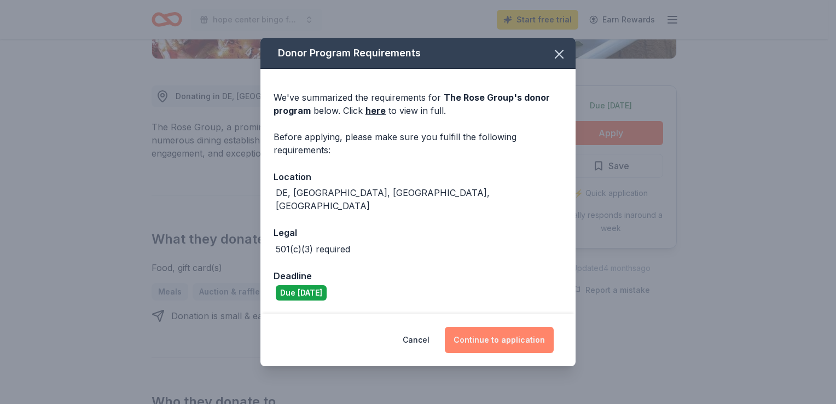
click at [471, 332] on button "Continue to application" at bounding box center [499, 340] width 109 height 26
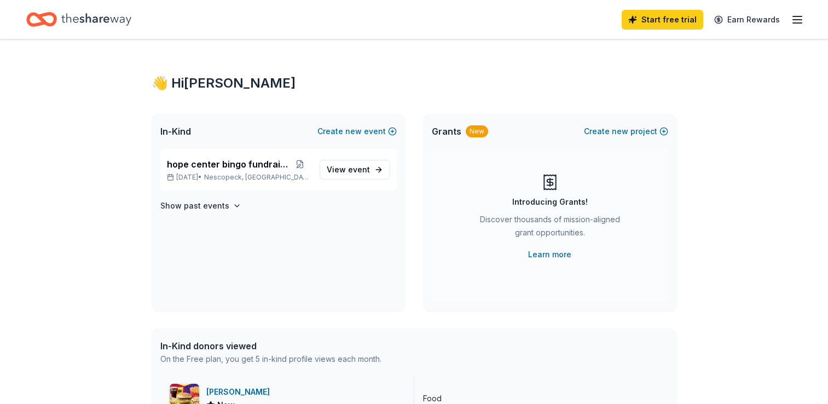
scroll to position [219, 0]
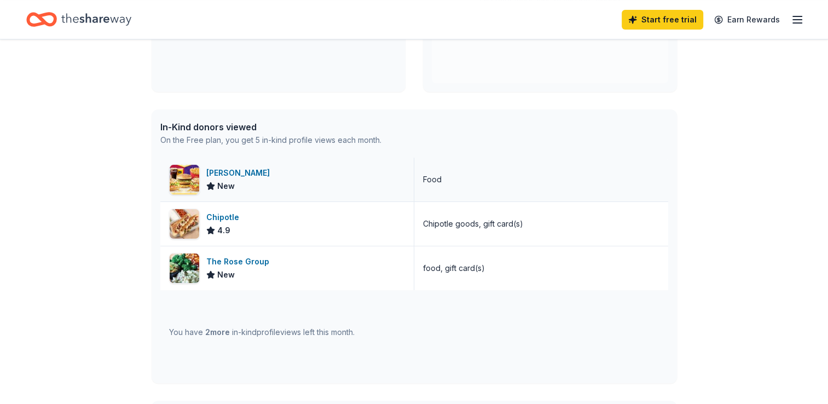
click at [229, 172] on div "[PERSON_NAME]" at bounding box center [240, 172] width 68 height 13
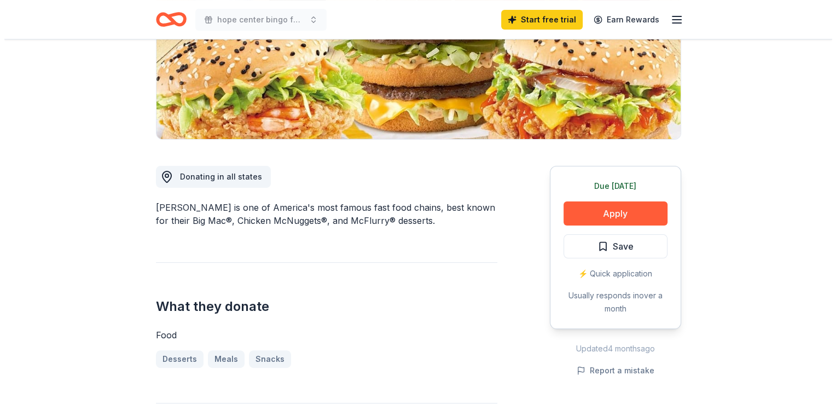
scroll to position [219, 0]
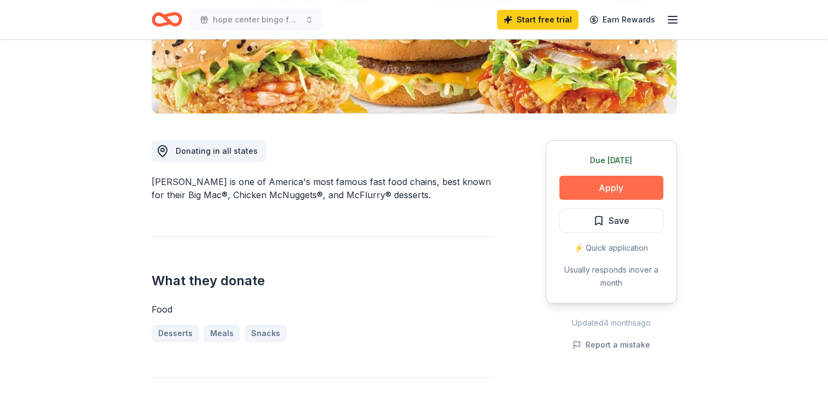
click at [591, 188] on button "Apply" at bounding box center [611, 188] width 104 height 24
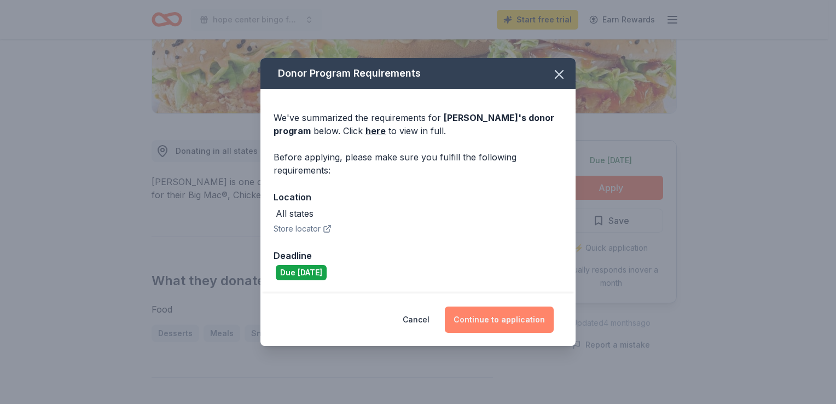
click at [497, 318] on button "Continue to application" at bounding box center [499, 319] width 109 height 26
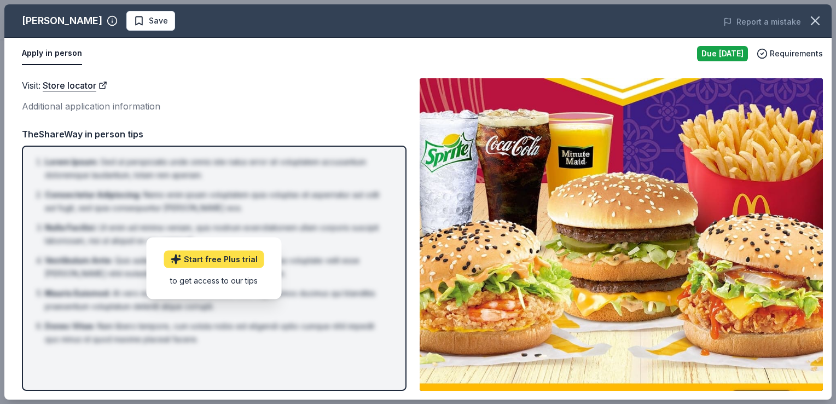
click at [209, 260] on link "Start free Plus trial" at bounding box center [214, 260] width 100 height 18
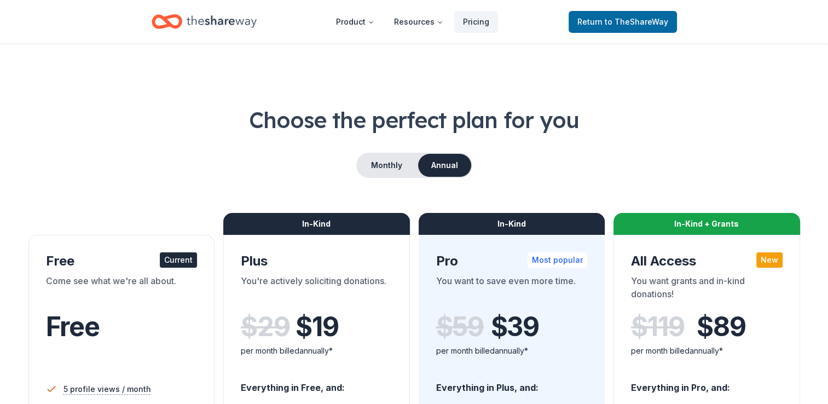
click at [175, 262] on div "Current" at bounding box center [178, 259] width 37 height 15
click at [630, 19] on span "to TheShareWay" at bounding box center [636, 21] width 63 height 9
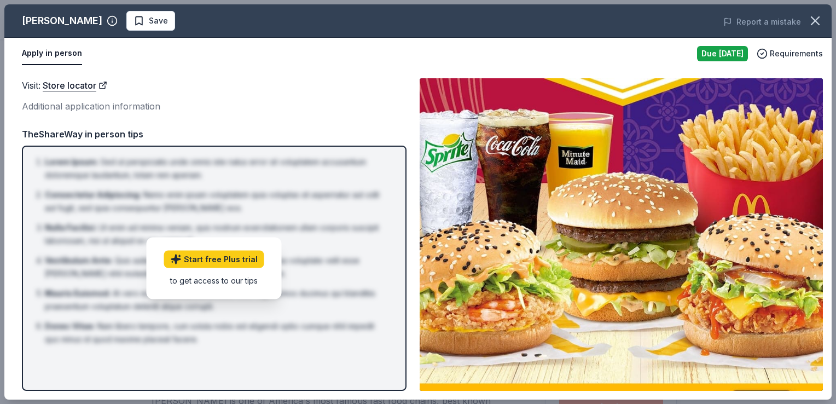
scroll to position [328, 0]
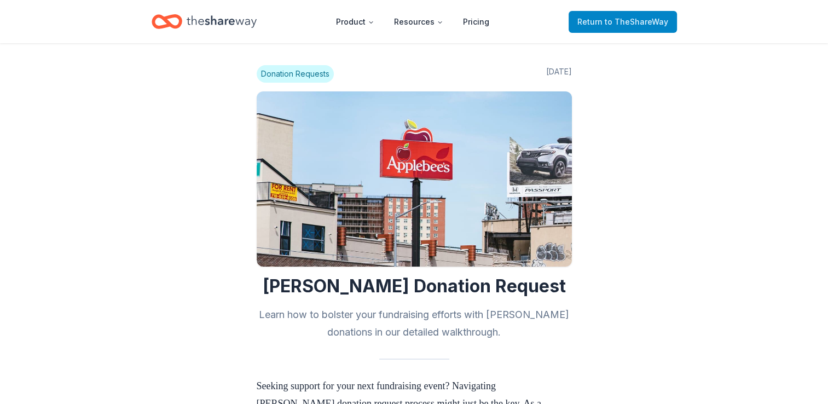
click at [621, 19] on span "to TheShareWay" at bounding box center [636, 21] width 63 height 9
